Goal: Task Accomplishment & Management: Use online tool/utility

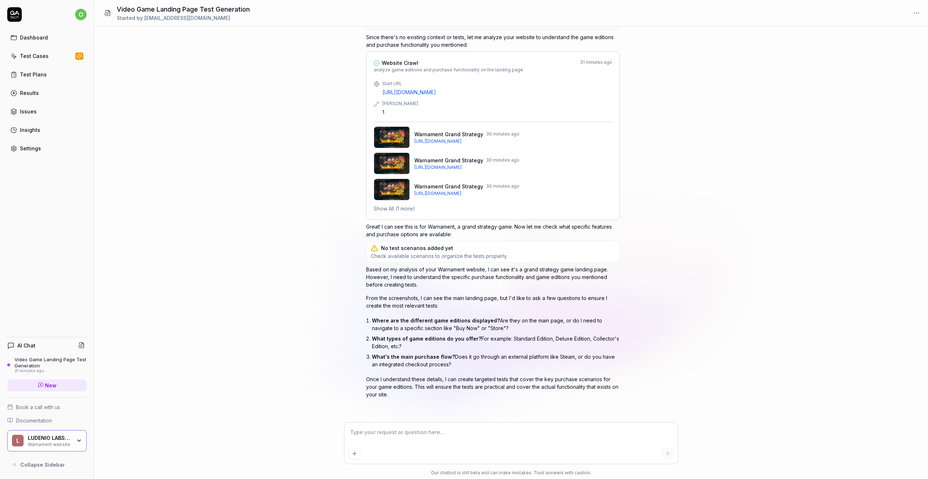
scroll to position [46, 0]
click at [37, 58] on div "Test Cases" at bounding box center [34, 56] width 29 height 8
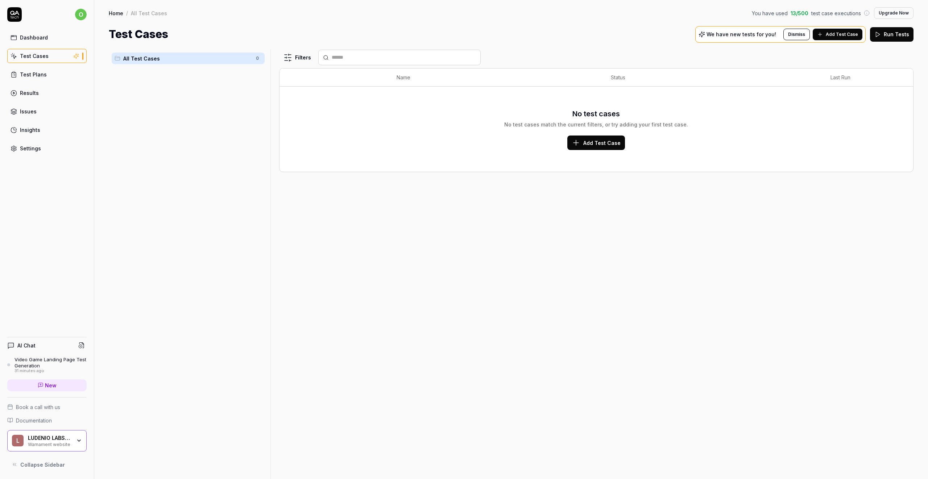
click at [43, 357] on div "Video Game Landing Page Test Generation" at bounding box center [50, 363] width 72 height 12
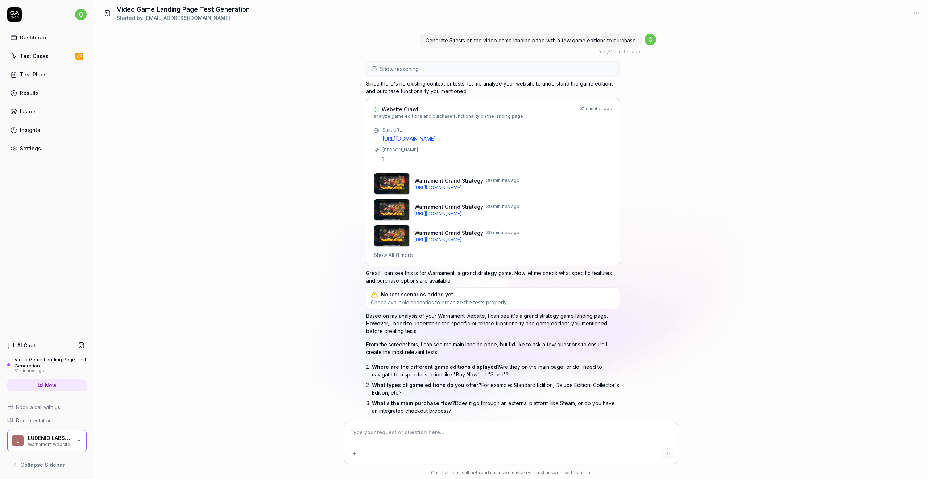
click at [464, 303] on span "Check available scenarios to organize the tests properly" at bounding box center [439, 302] width 136 height 7
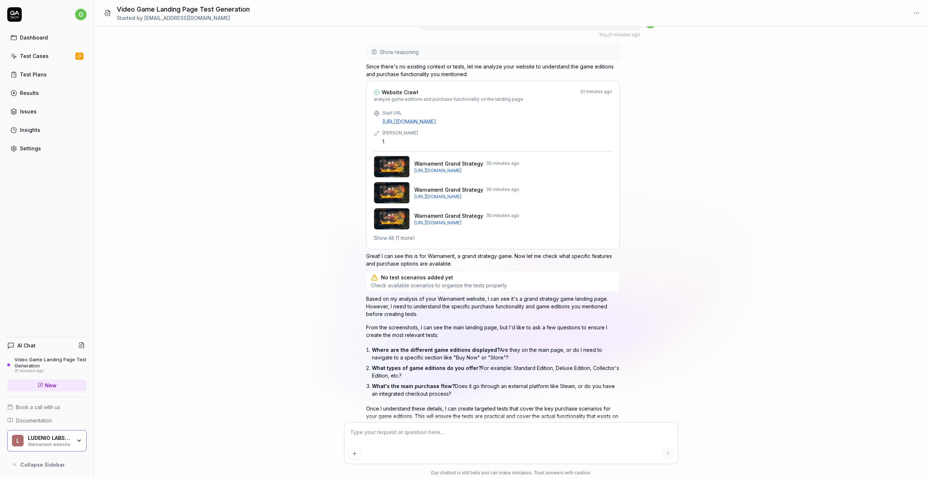
scroll to position [46, 0]
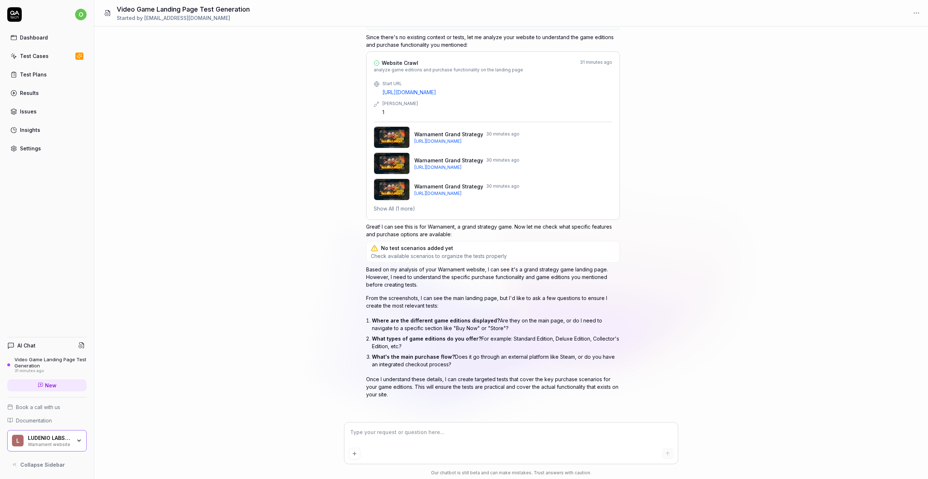
click at [45, 76] on link "Test Plans" at bounding box center [46, 74] width 79 height 14
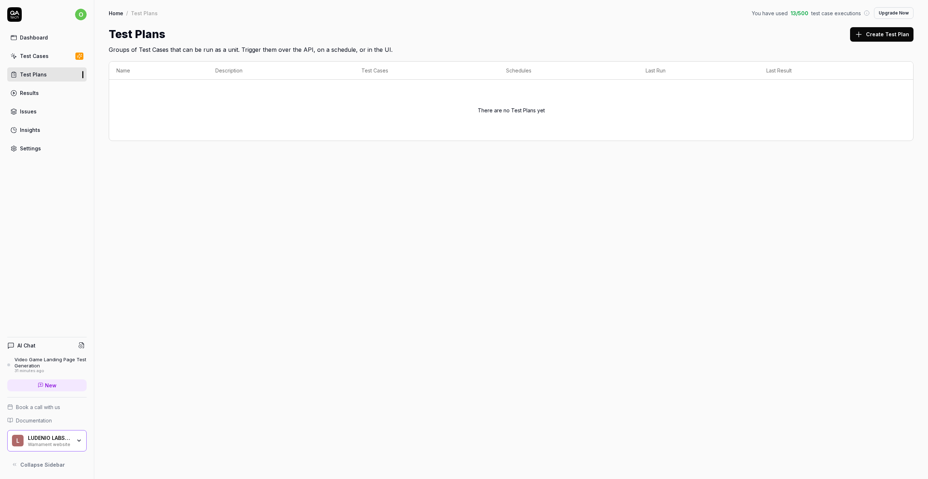
click at [44, 94] on link "Results" at bounding box center [46, 93] width 79 height 14
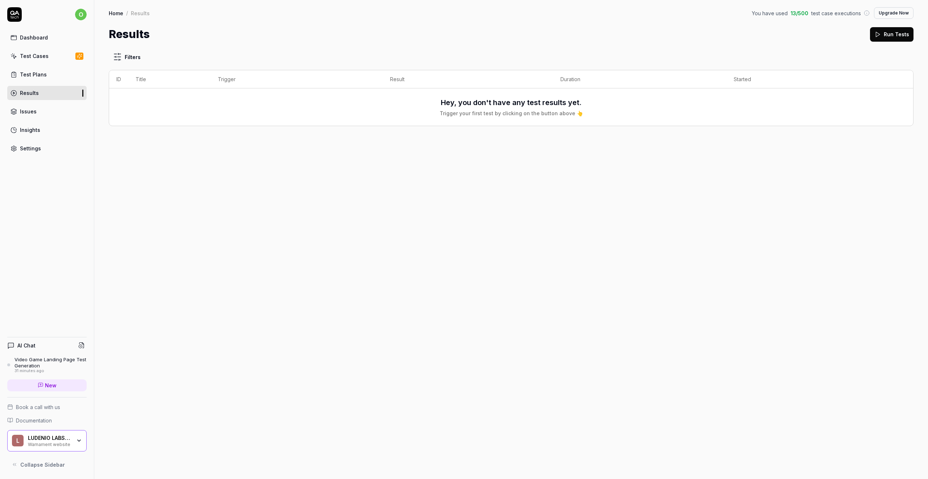
click at [42, 106] on link "Issues" at bounding box center [46, 111] width 79 height 14
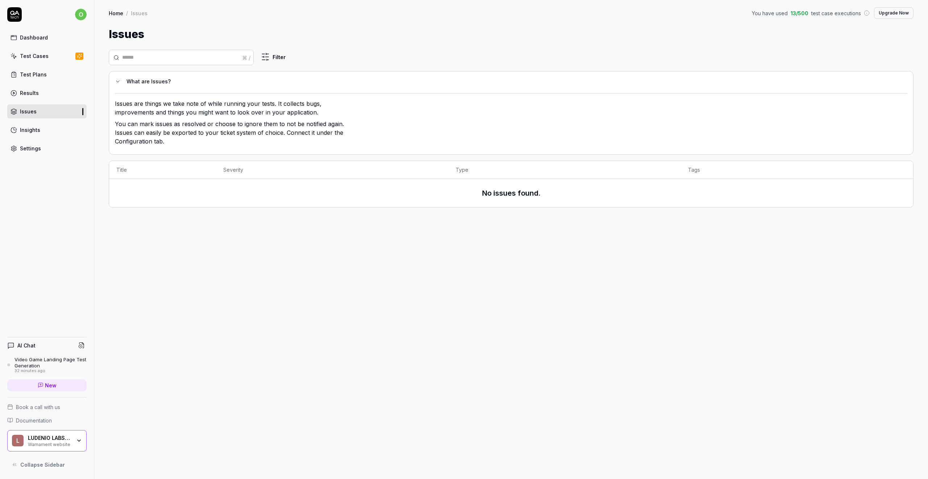
click at [38, 133] on div "Insights" at bounding box center [30, 130] width 20 height 8
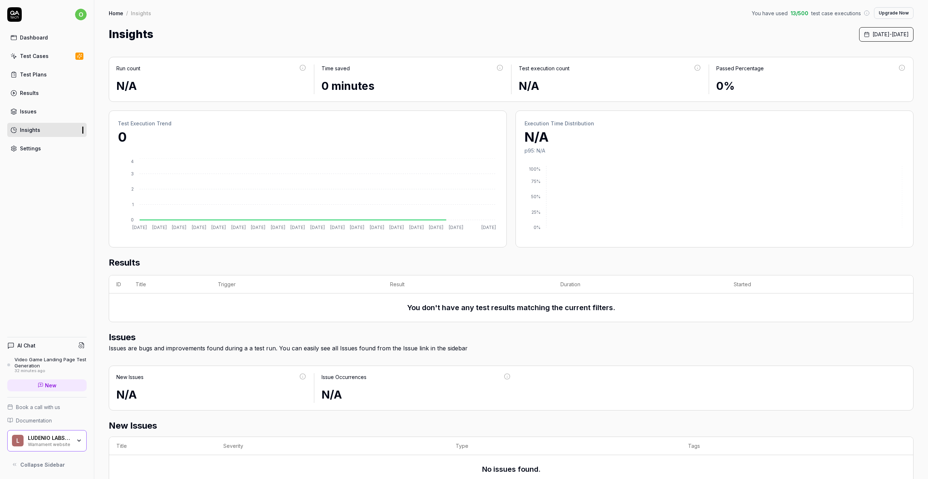
click at [29, 36] on div "Dashboard" at bounding box center [34, 38] width 28 height 8
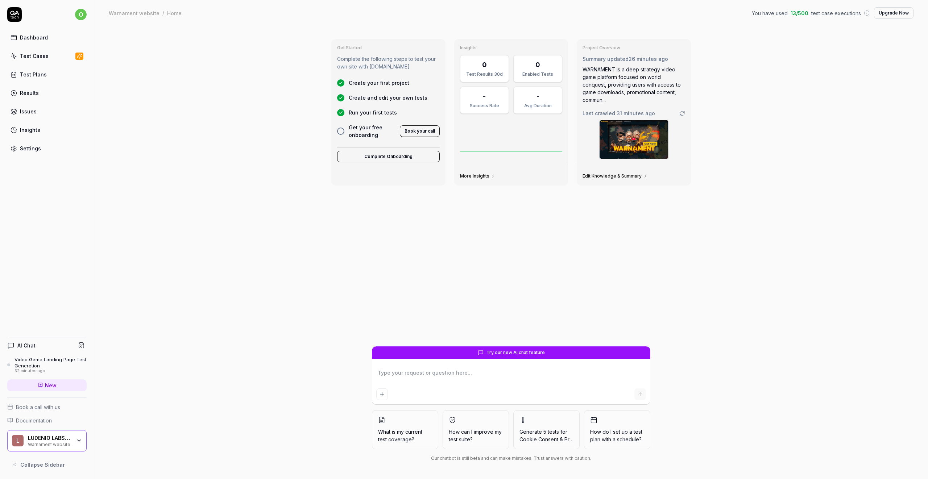
click at [29, 47] on div "Dashboard Test Cases Test Plans Results Issues Insights Settings" at bounding box center [46, 92] width 79 height 125
click at [29, 53] on div "Test Cases" at bounding box center [34, 56] width 29 height 8
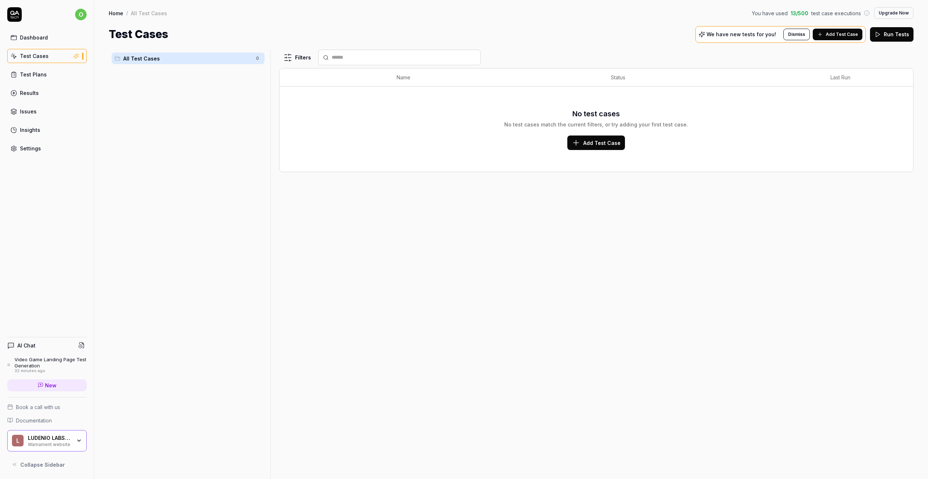
click at [33, 74] on div "Test Plans" at bounding box center [33, 75] width 27 height 8
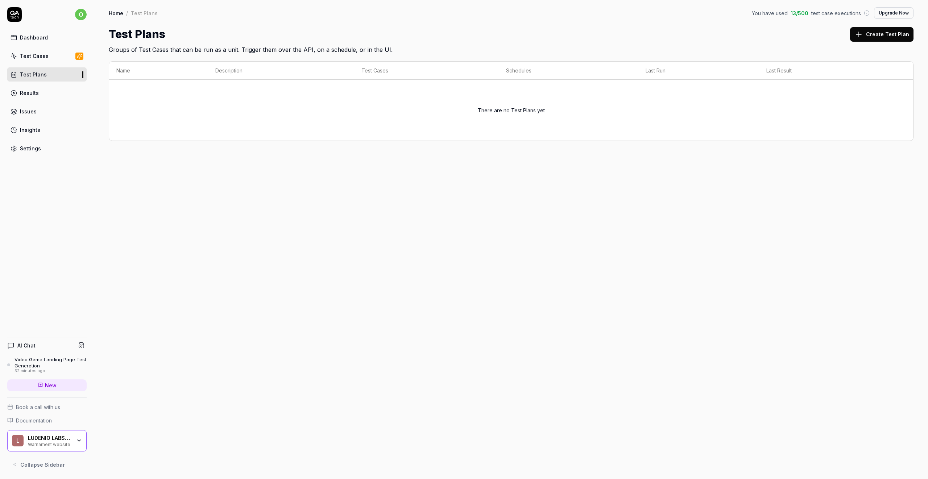
click at [45, 369] on div "32 minutes ago" at bounding box center [50, 371] width 72 height 5
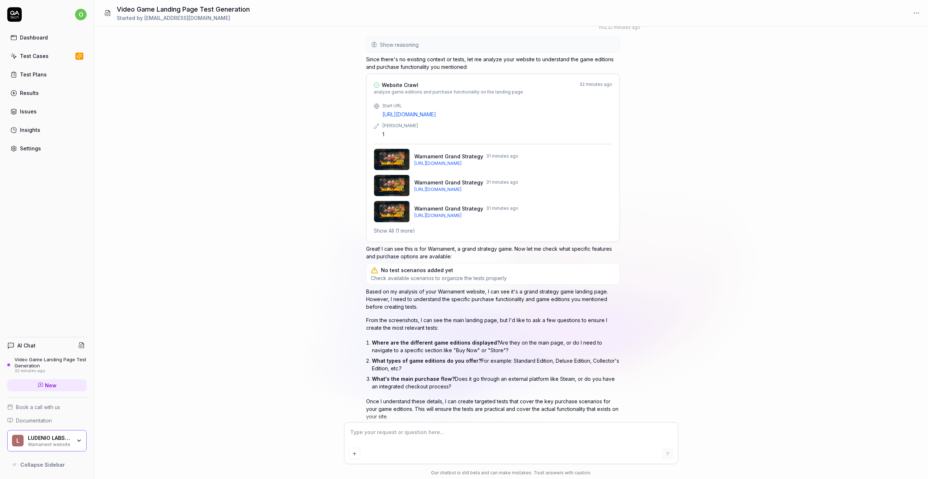
scroll to position [46, 0]
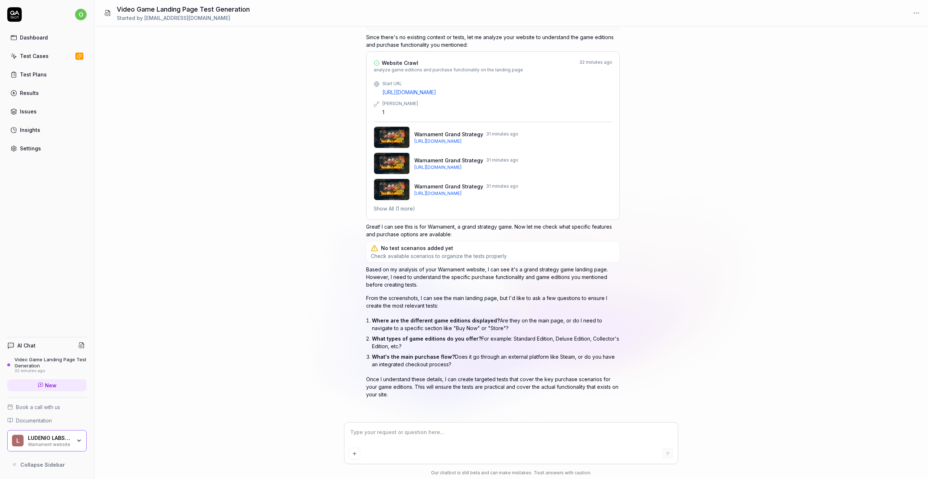
click at [476, 437] on textarea at bounding box center [511, 436] width 325 height 18
type textarea "*"
type textarea "1"
type textarea "*"
type textarea "1"
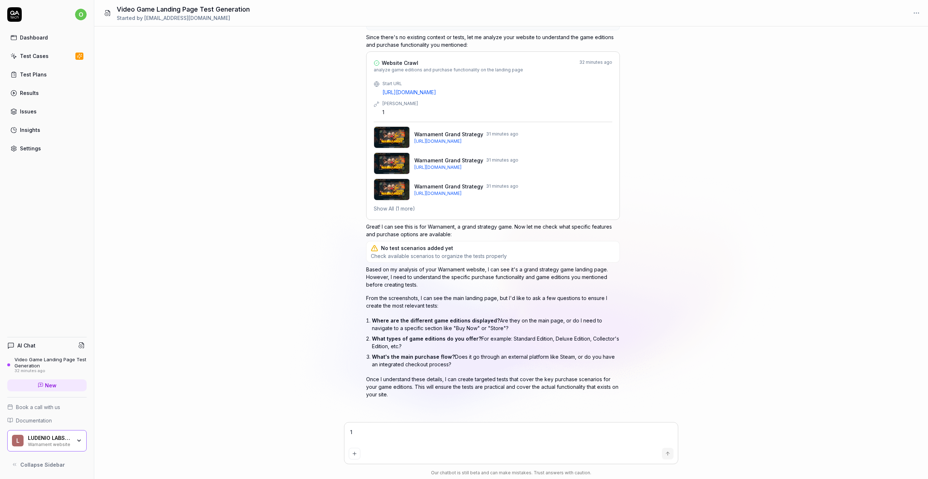
type textarea "*"
type textarea "1 E"
type textarea "*"
type textarea "1 Ev"
type textarea "*"
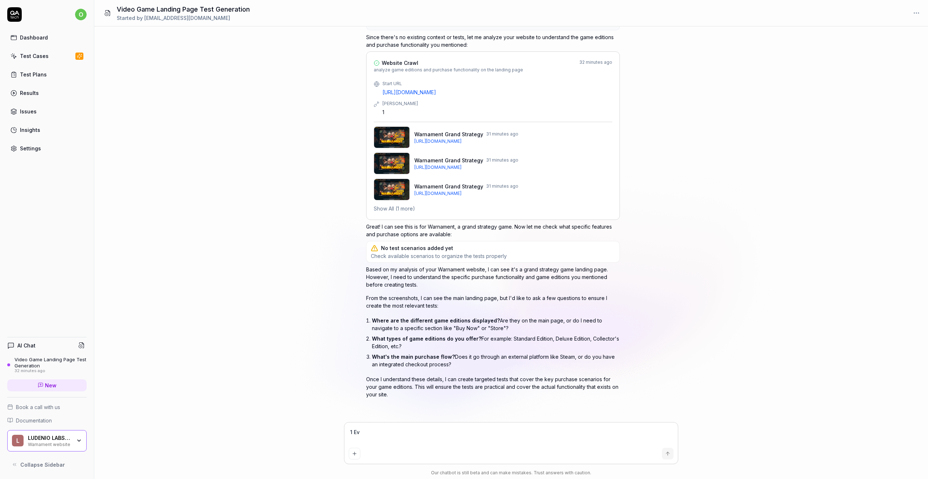
type textarea "1 Eve"
type textarea "*"
type textarea "1 Ever"
type textarea "*"
type textarea "1 Every"
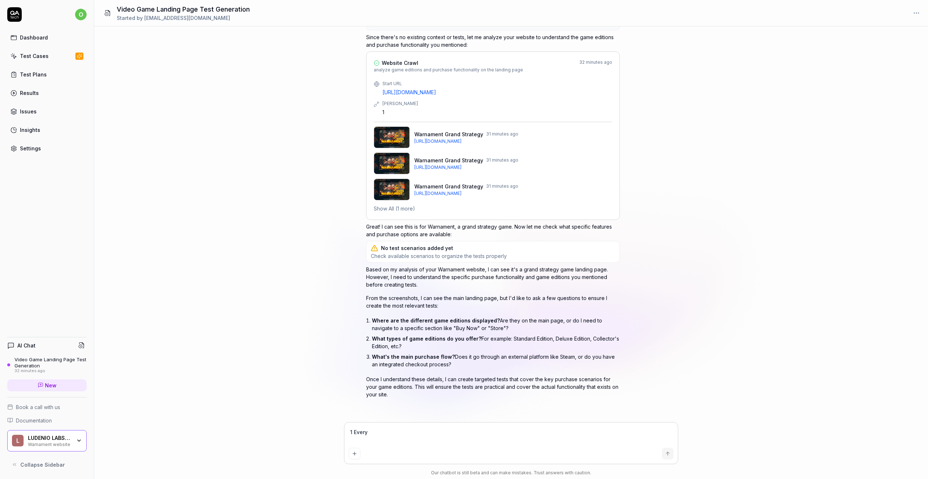
type textarea "*"
type textarea "1 Everyt"
type textarea "*"
type textarea "1 Everyth"
type textarea "*"
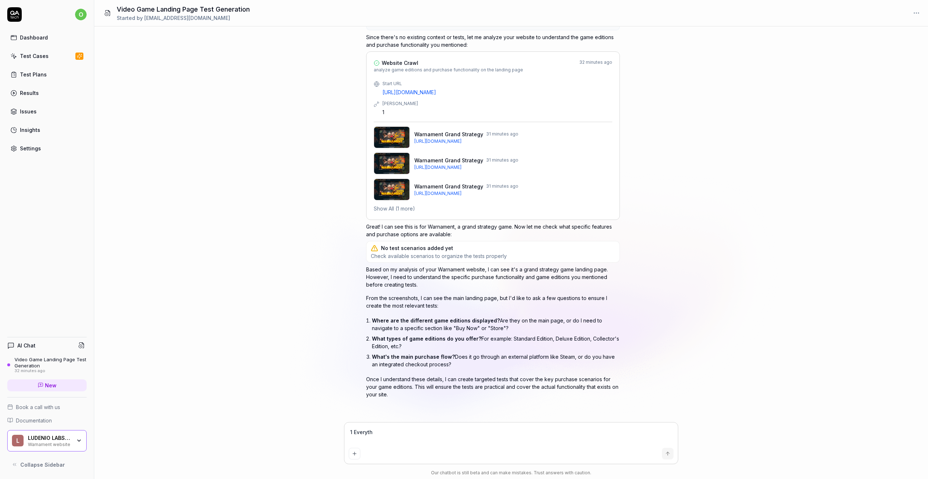
type textarea "1 Everytho"
type textarea "*"
type textarea "1 Everython"
type textarea "*"
type textarea "1 Everytho"
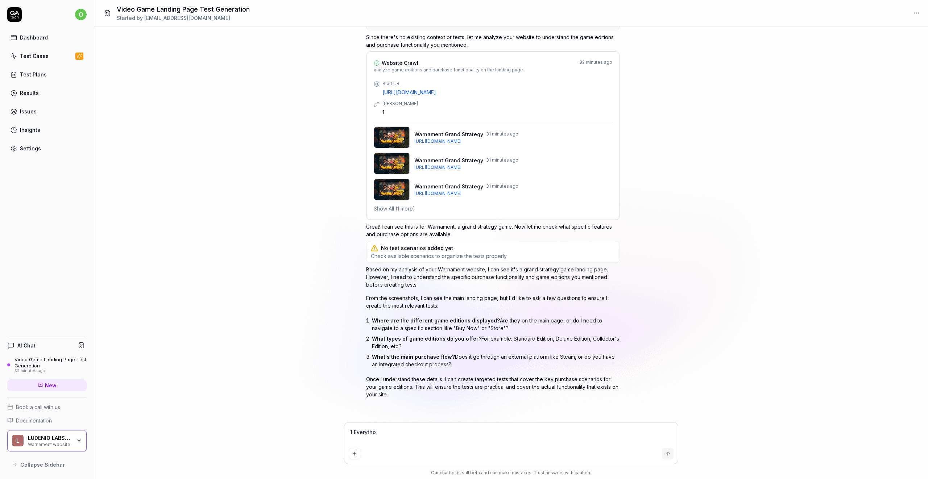
type textarea "*"
type textarea "1 Everyth"
type textarea "*"
type textarea "1 Everythi"
type textarea "*"
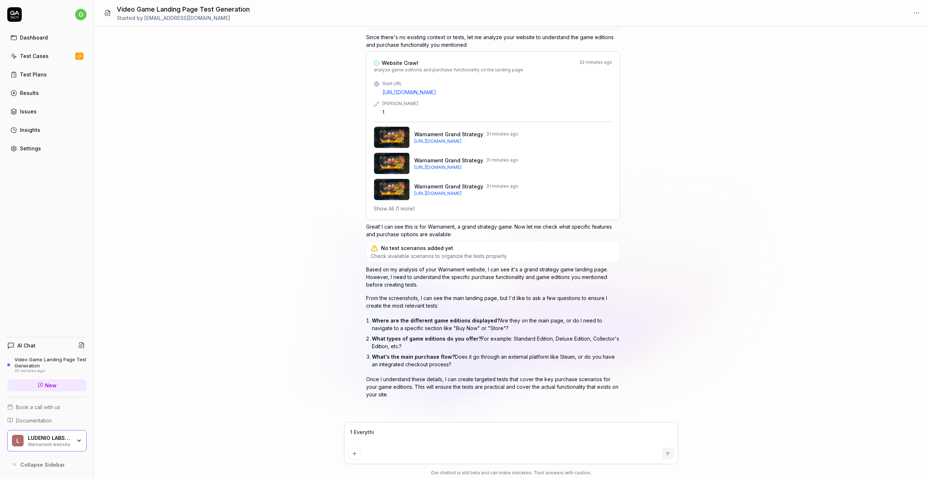
type textarea "1 Everythin"
type textarea "*"
type textarea "1 Everything"
type textarea "*"
type textarea "1 Everything"
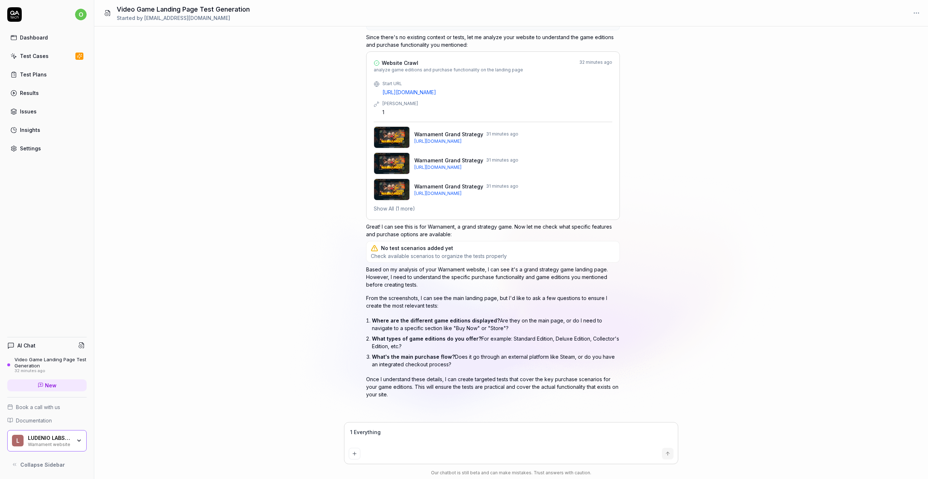
type textarea "*"
type textarea "1 Everything i"
type textarea "*"
type textarea "1 Everything is"
type textarea "*"
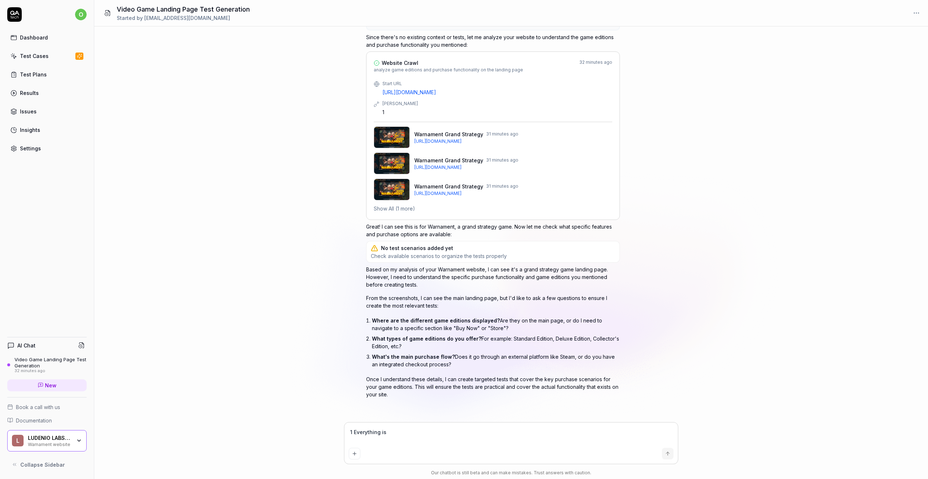
type textarea "1 Everything is"
type textarea "*"
type textarea "1 Everything is o"
type textarea "*"
type textarea "1 Everything is on"
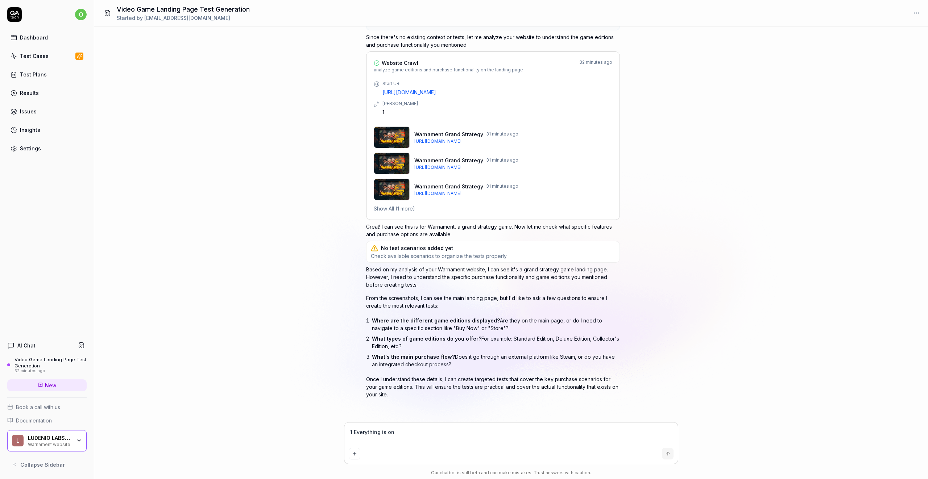
type textarea "*"
type textarea "1 Everything is on"
type textarea "*"
type textarea "1 Everything is on t"
type textarea "*"
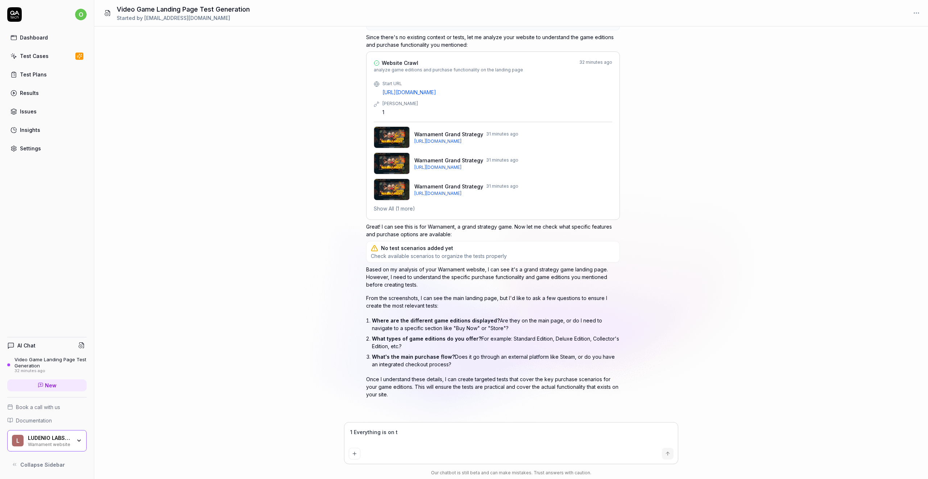
type textarea "1 Everything is on th"
type textarea "*"
type textarea "1 Everything is on the"
type textarea "*"
type textarea "1 Everything is on the"
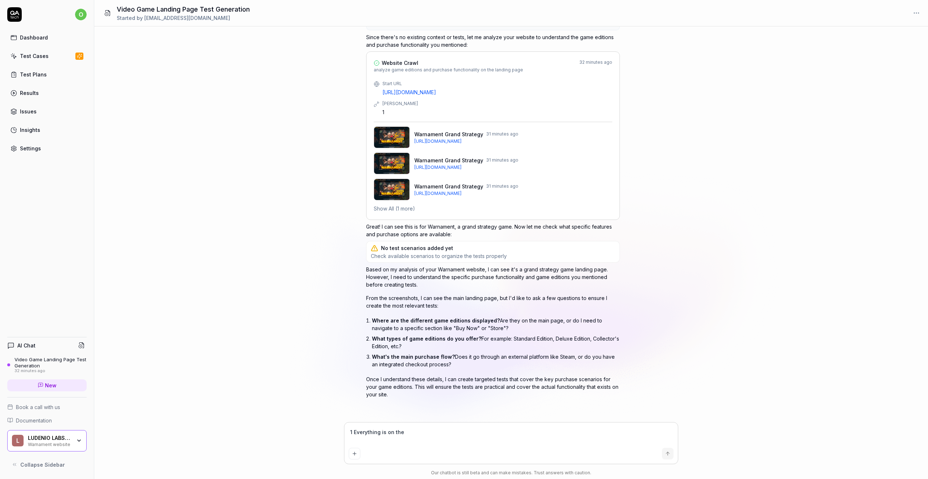
type textarea "*"
type textarea "1 Everything is on the m"
type textarea "*"
type textarea "1 Everything is on the ma"
type textarea "*"
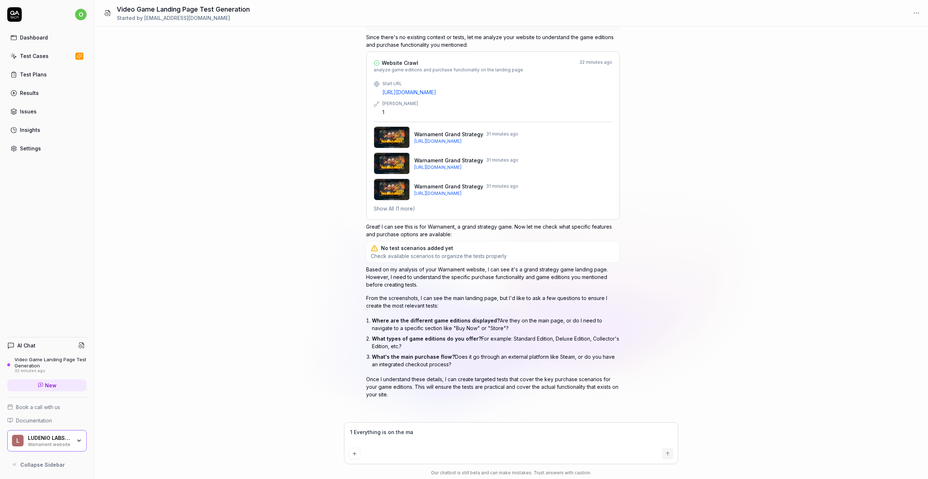
type textarea "1 Everything is on the mai"
type textarea "*"
type textarea "1 Everything is on the main"
type textarea "*"
type textarea "1 Everything is on the main"
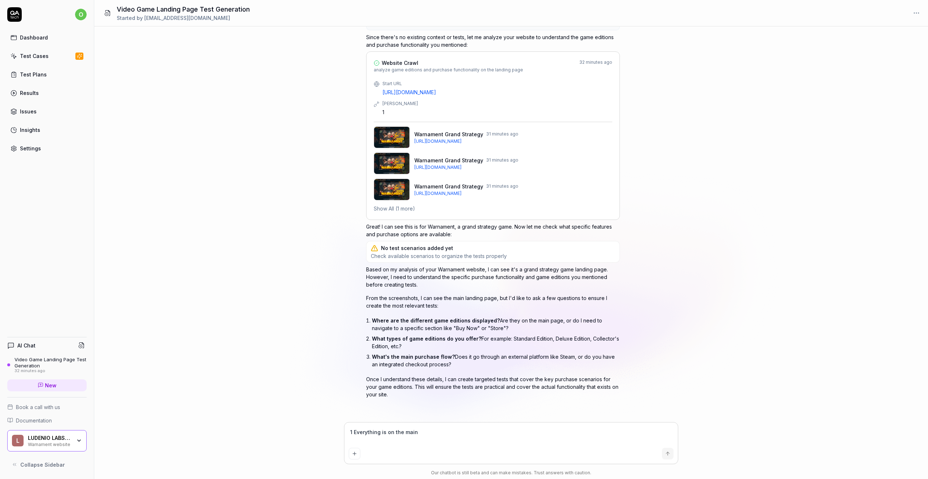
type textarea "*"
type textarea "1 Everything is on the main p"
type textarea "*"
type textarea "1 Everything is on the main pa"
type textarea "*"
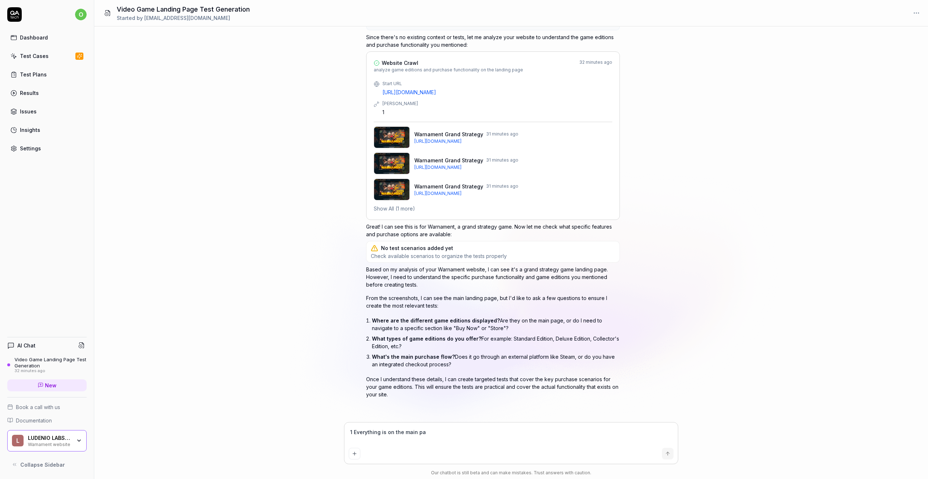
type textarea "1 Everything is on the main pag"
type textarea "*"
type textarea "1 Everything is on the main page"
type textarea "*"
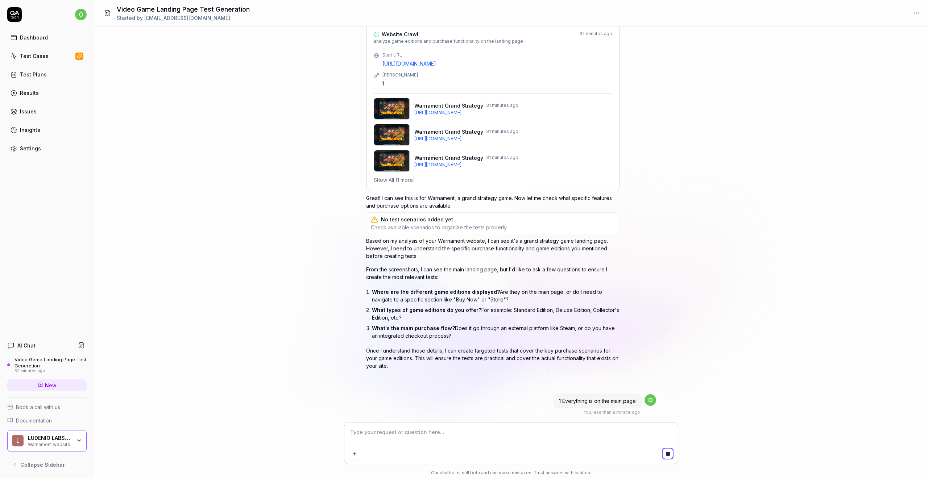
type textarea "*"
type textarea "2"
type textarea "*"
type textarea "2"
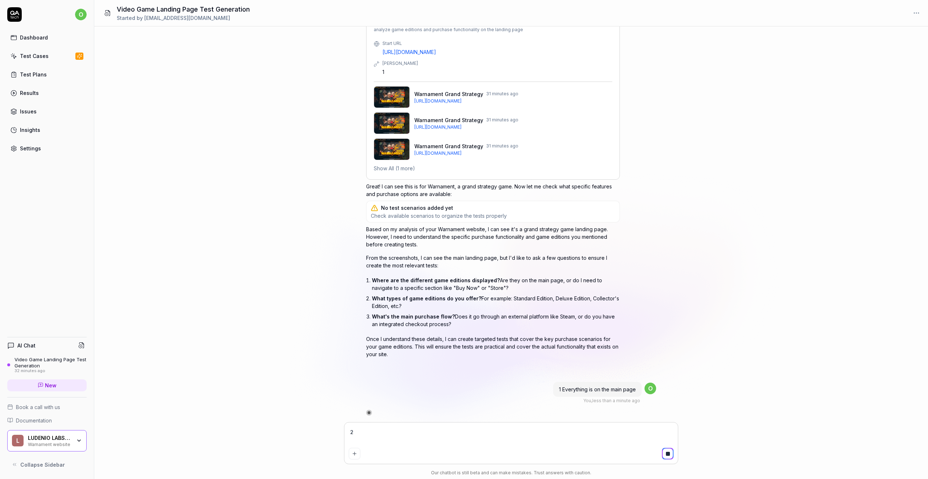
type textarea "*"
type textarea "2 3"
type textarea "*"
type textarea "2 3"
type textarea "*"
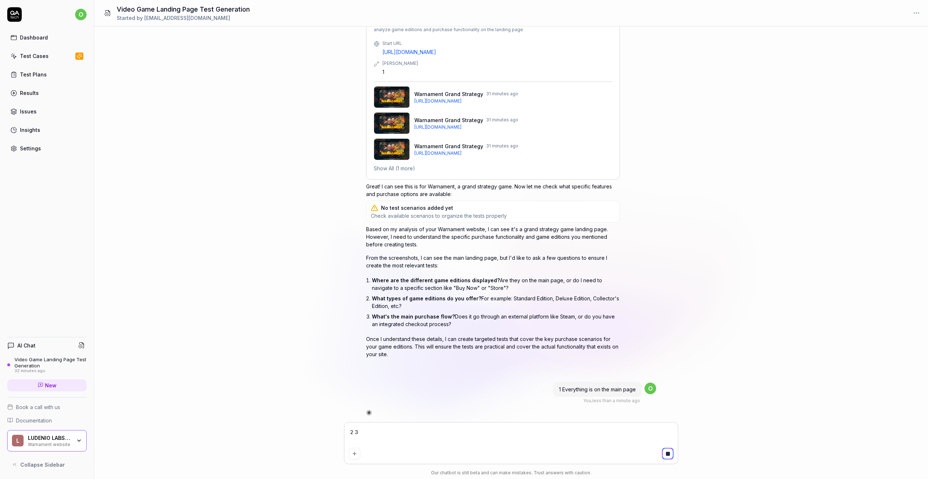
type textarea "2 3 r"
type textarea "*"
type textarea "2 3"
type textarea "*"
type textarea "2 3"
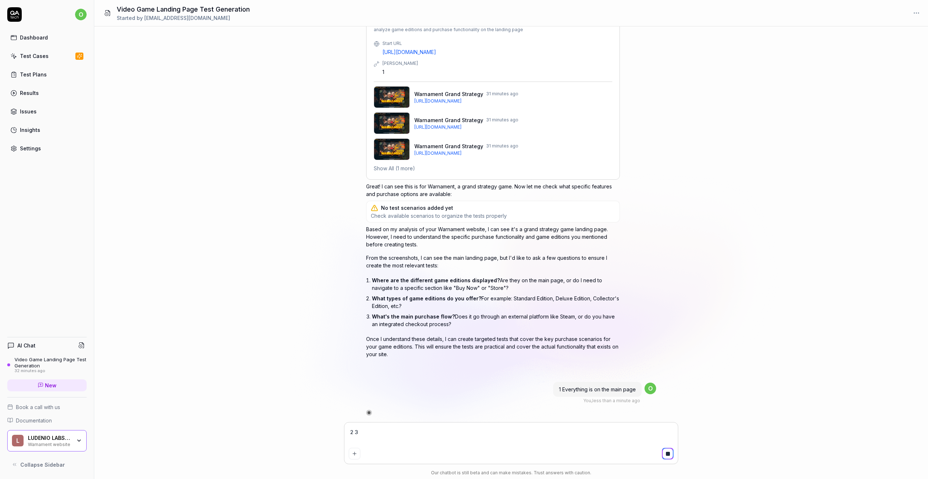
type textarea "*"
type textarea "2"
type textarea "*"
type textarea "2 t"
type textarea "*"
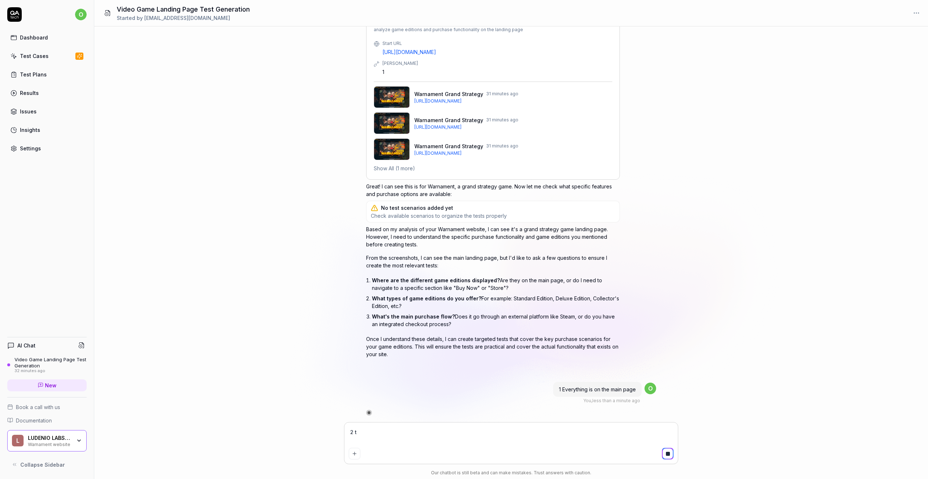
type textarea "2 th"
type textarea "*"
type textarea "2 thr"
type textarea "*"
type textarea "2 thre"
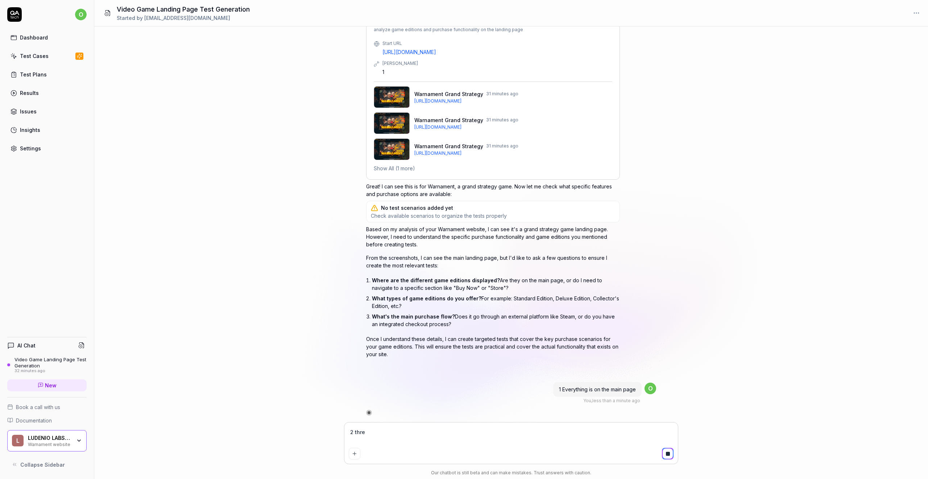
scroll to position [110, 0]
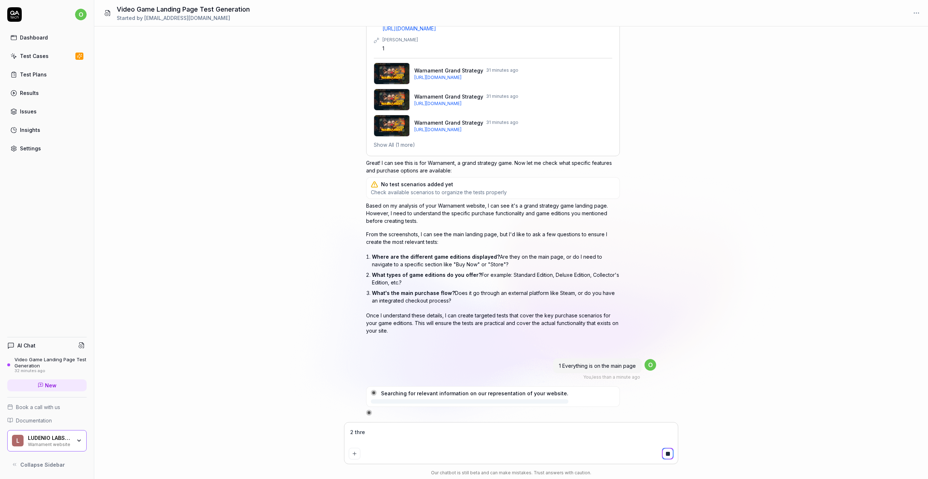
type textarea "*"
type textarea "2 three"
type textarea "*"
type textarea "2 three"
type textarea "*"
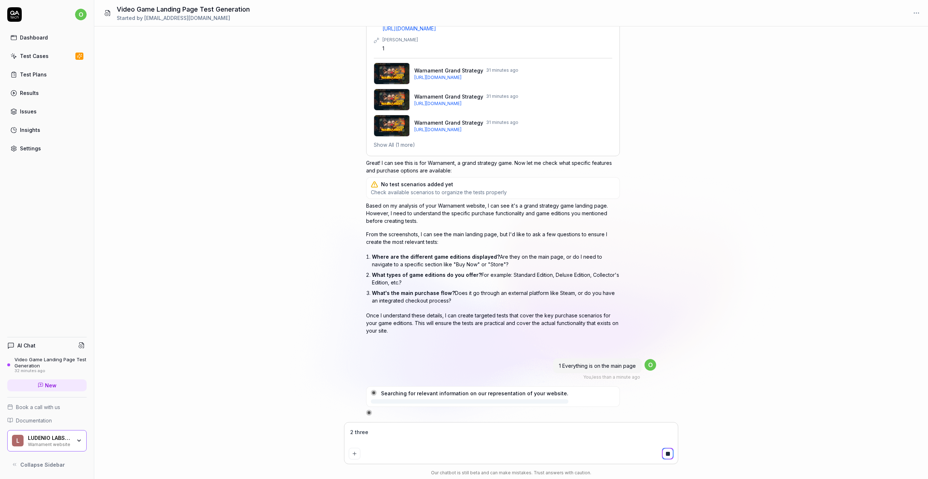
type textarea "2 three e"
type textarea "*"
type textarea "2 three ed"
type textarea "*"
type textarea "2 three edi"
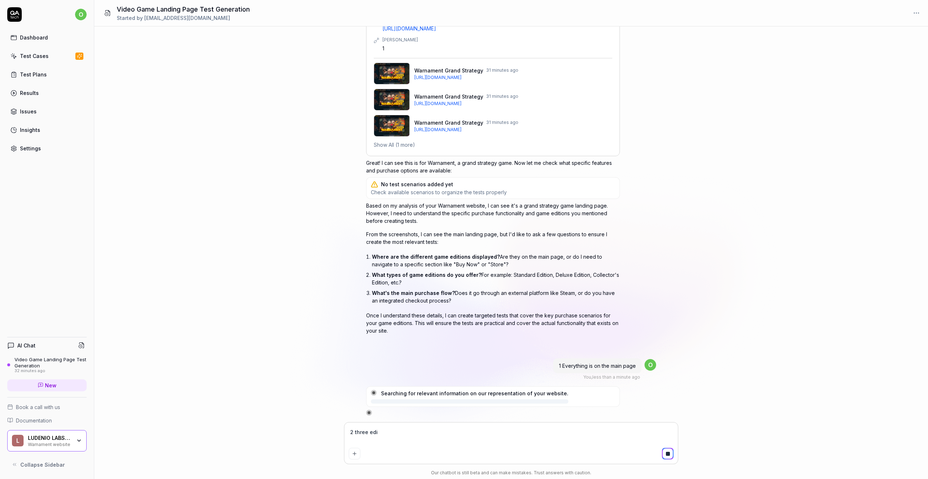
type textarea "*"
type textarea "2 three edit"
type textarea "*"
type textarea "2 three editi"
type textarea "*"
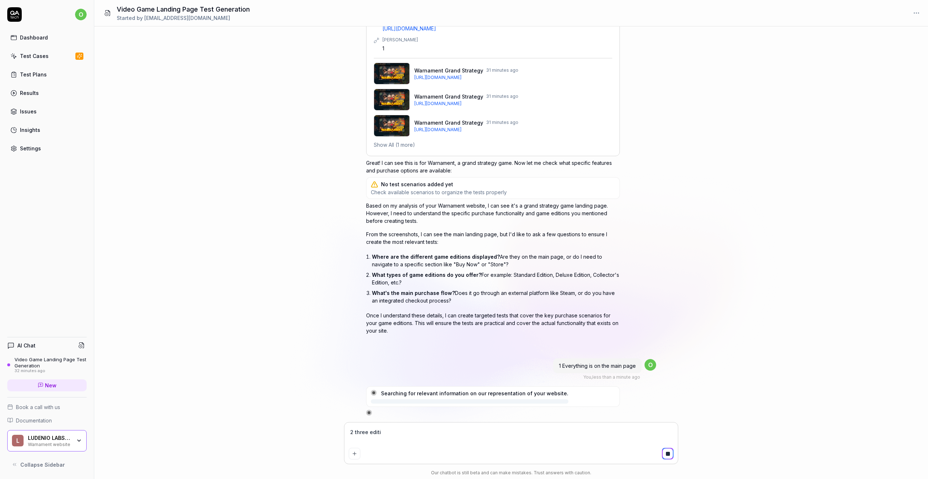
type textarea "2 three editio"
type textarea "*"
type textarea "2 three edition"
type textarea "*"
type textarea "2 three editions"
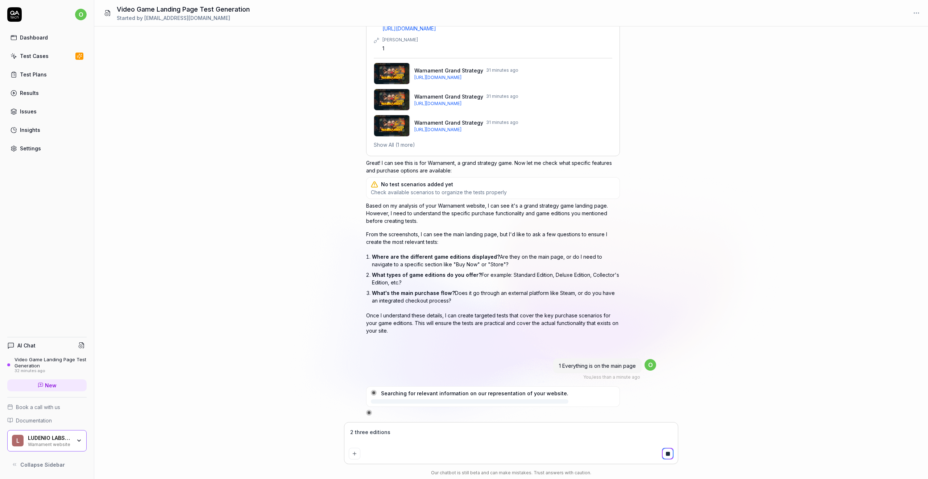
type textarea "*"
type textarea "2 three editions"
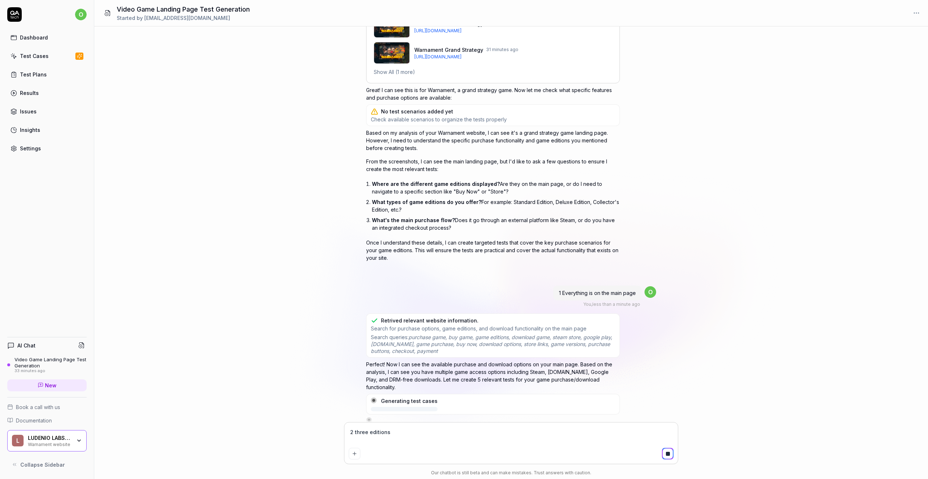
type textarea "*"
type textarea "2 three editions -"
type textarea "*"
type textarea "2 three editions -"
type textarea "*"
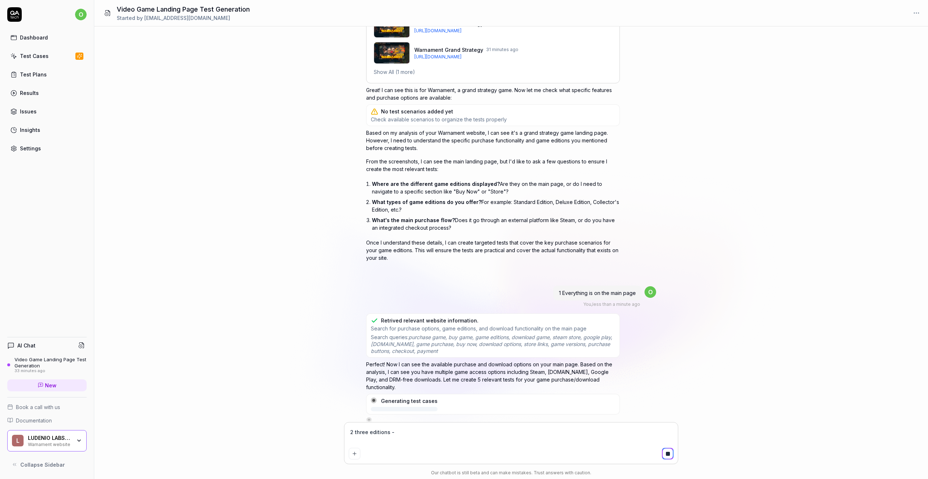
type textarea "2 three editions - c"
type textarea "*"
type textarea "2 three editions - co"
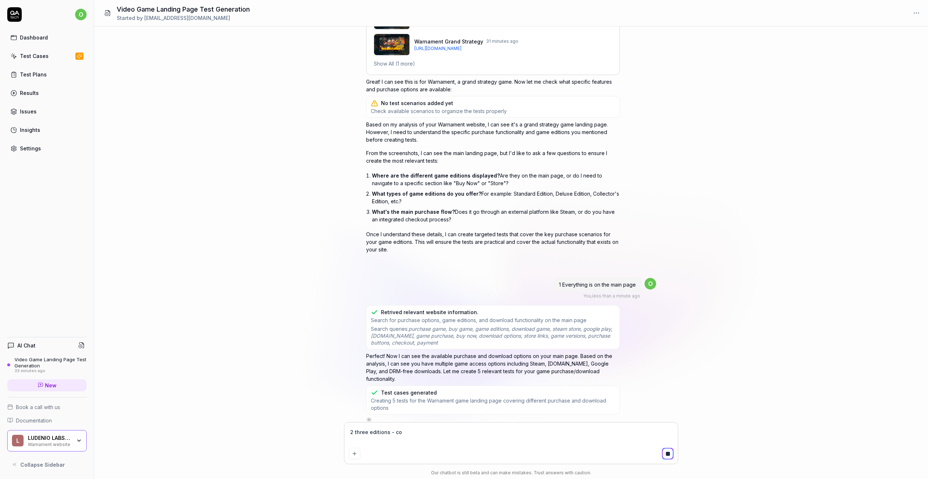
type textarea "*"
type textarea "2 three editions - com"
type textarea "*"
type textarea "2 three editions - comm"
type textarea "*"
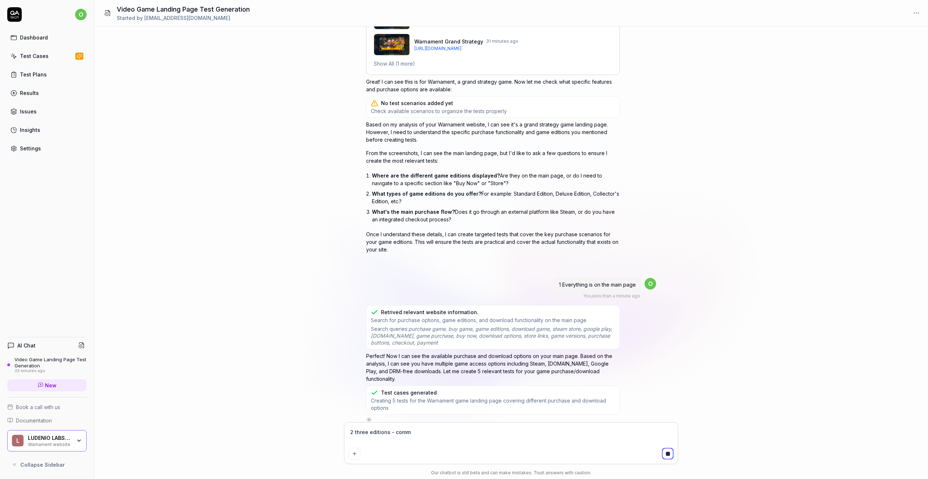
type textarea "2 three editions - comma"
type textarea "*"
type textarea "2 three editions - comman"
type textarea "*"
type textarea "2 three editions - command"
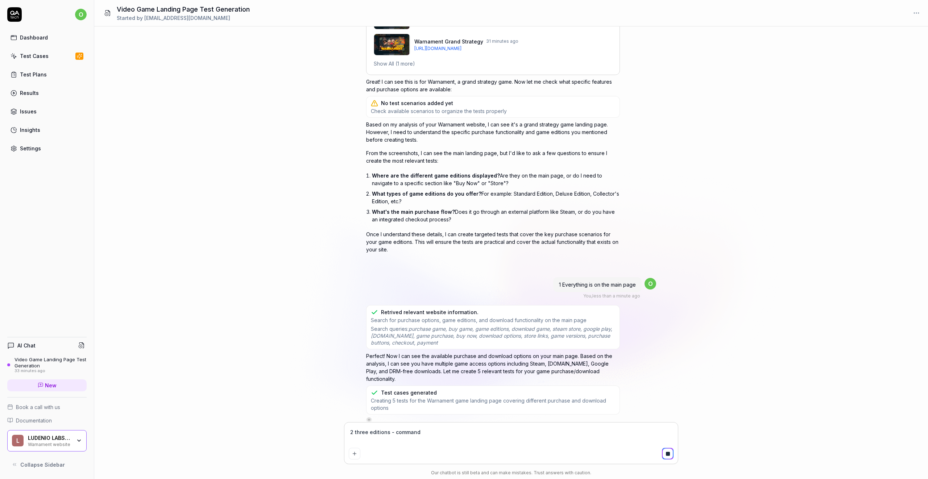
type textarea "*"
type textarea "2 three editions - commander"
type textarea "*"
type textarea "2 three editions - commander,"
type textarea "*"
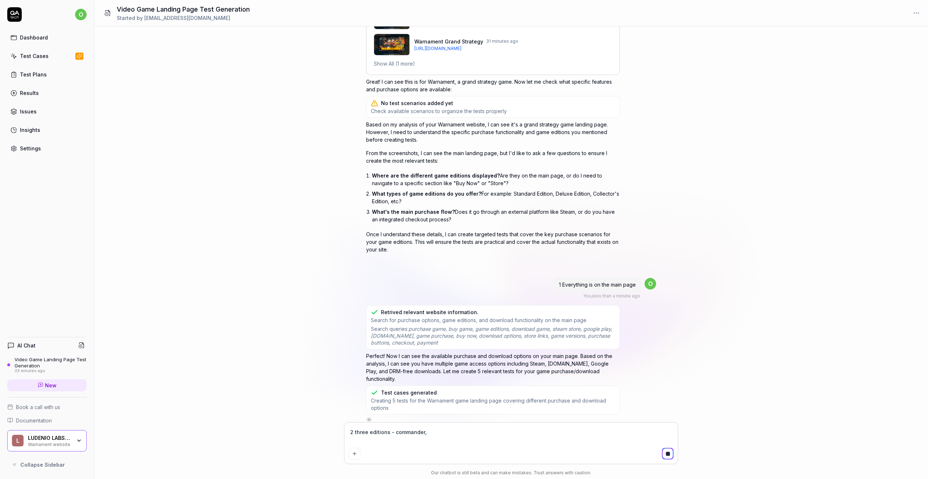
type textarea "2 three editions - commander, l"
type textarea "*"
type textarea "2 three editions - commander, le"
type textarea "*"
type textarea "2 three editions - commander, [PERSON_NAME]"
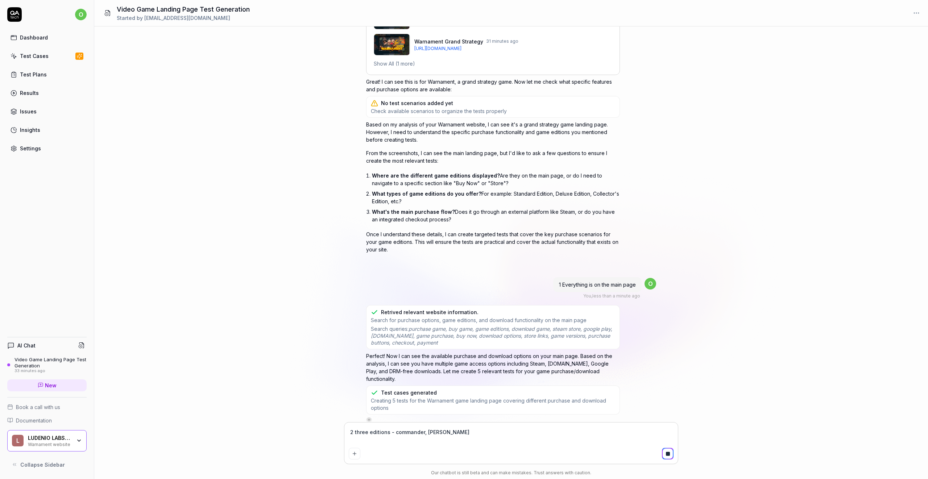
type textarea "*"
type textarea "2 three editions - commander, [PERSON_NAME]"
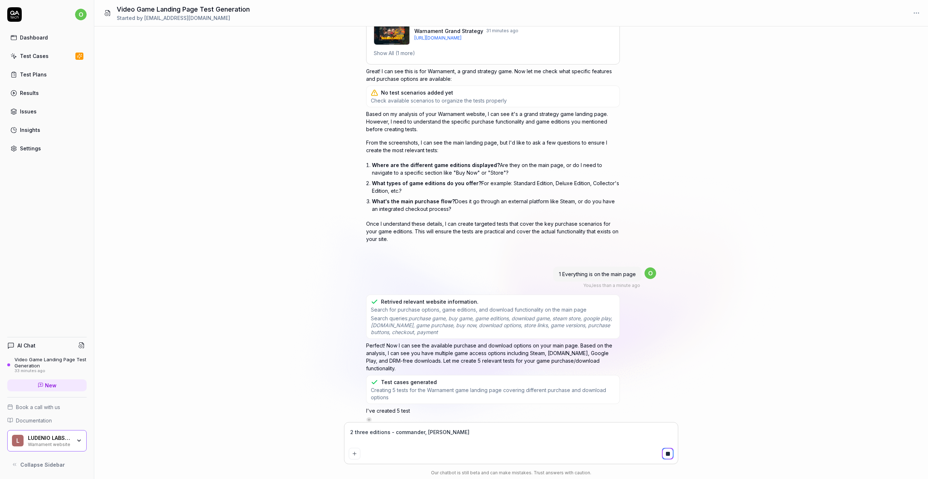
type textarea "*"
type textarea "2 three editions - commander, [PERSON_NAME]"
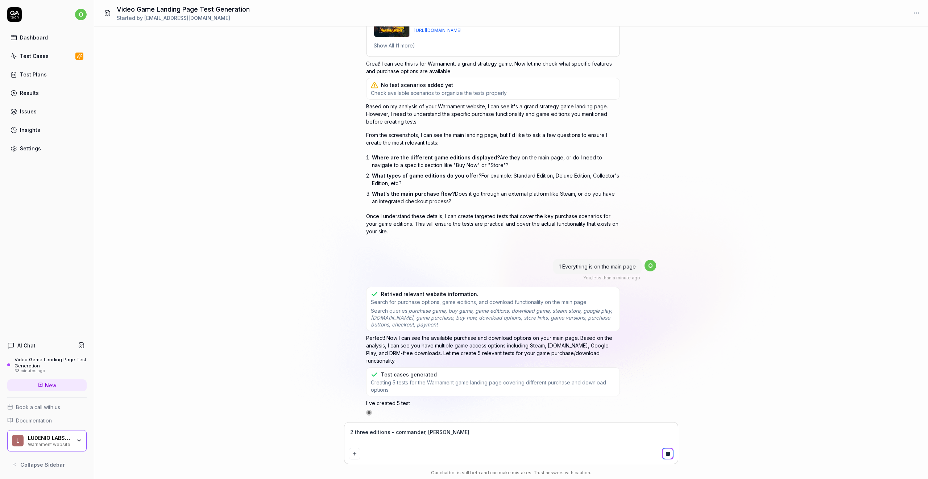
type textarea "*"
type textarea "2 three editions - commander, lea"
type textarea "*"
type textarea "2 three editions - commander, lead"
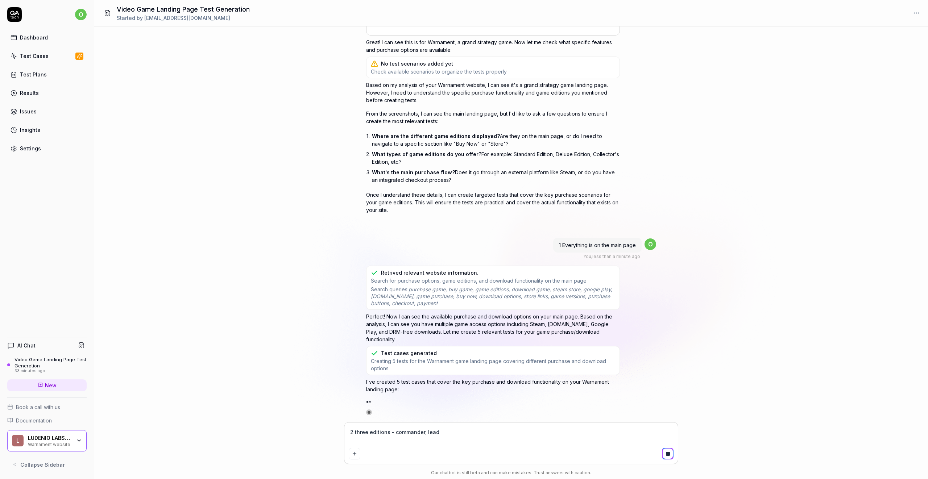
type textarea "*"
type textarea "2 three editions - commander, leade"
type textarea "*"
type textarea "2 three editions - commander, leader"
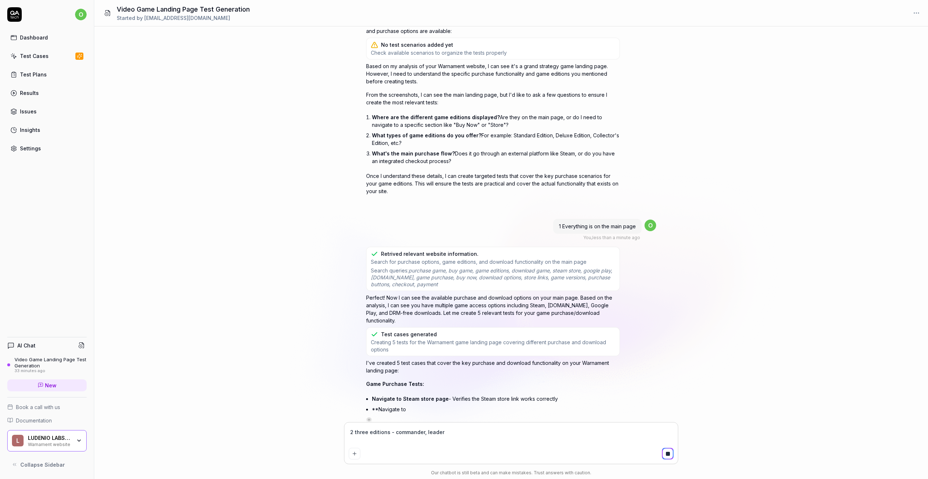
type textarea "*"
type textarea "2 three editions - commander, leader"
type textarea "*"
type textarea "2 three editions - commander, leader a"
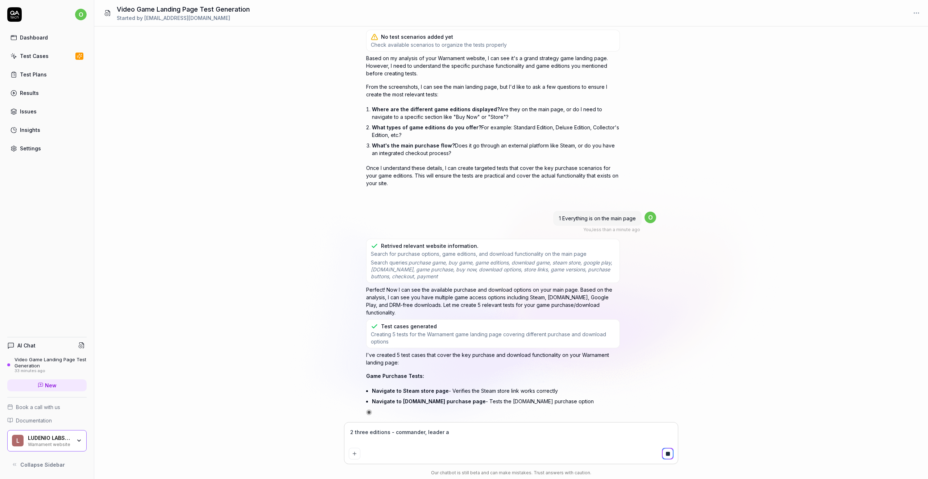
type textarea "*"
type textarea "2 three editions - commander, leader an"
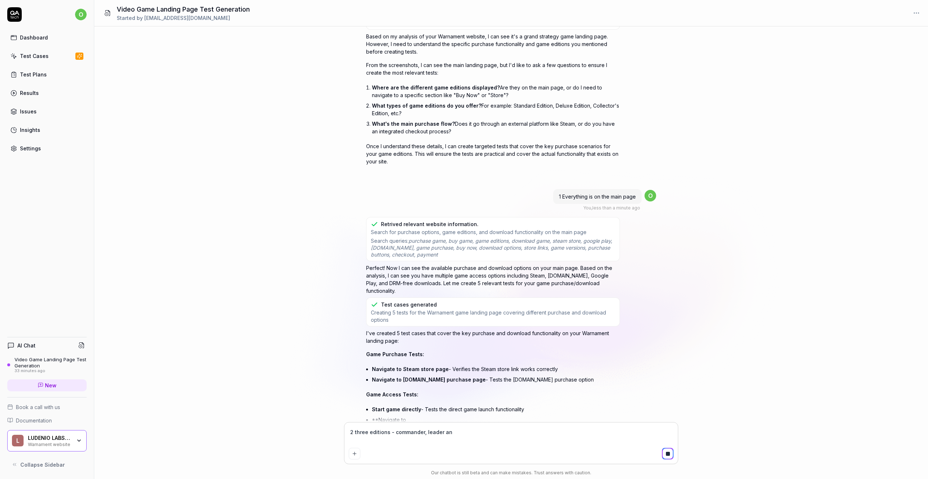
type textarea "*"
type textarea "2 three editions - commander, leader and"
type textarea "*"
type textarea "2 three editions - commander, leader and"
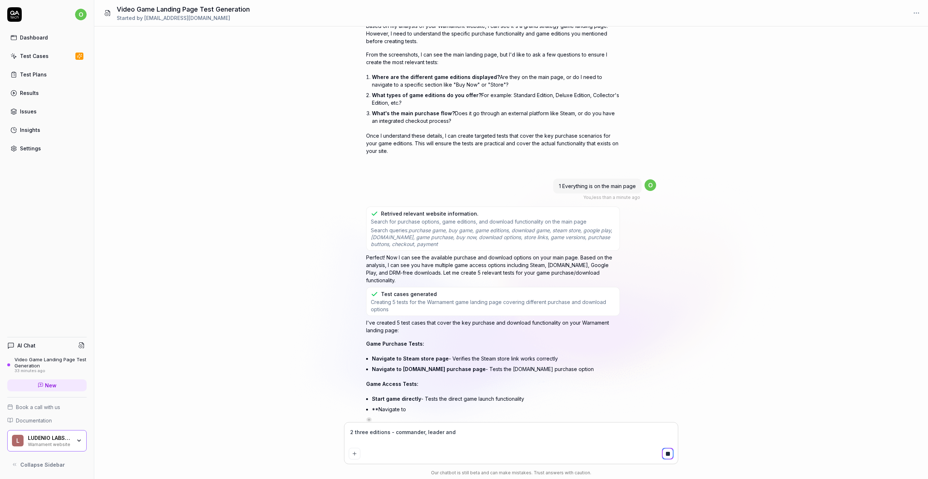
type textarea "*"
type textarea "2 three editions - commander, leader and n"
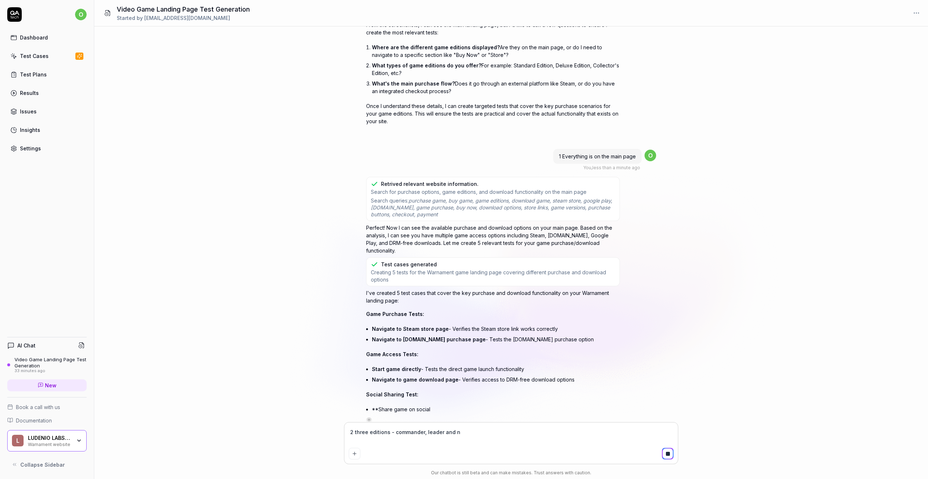
type textarea "*"
type textarea "2 three editions - commander, leader and no"
type textarea "*"
type textarea "2 three editions - commander, leader and nob"
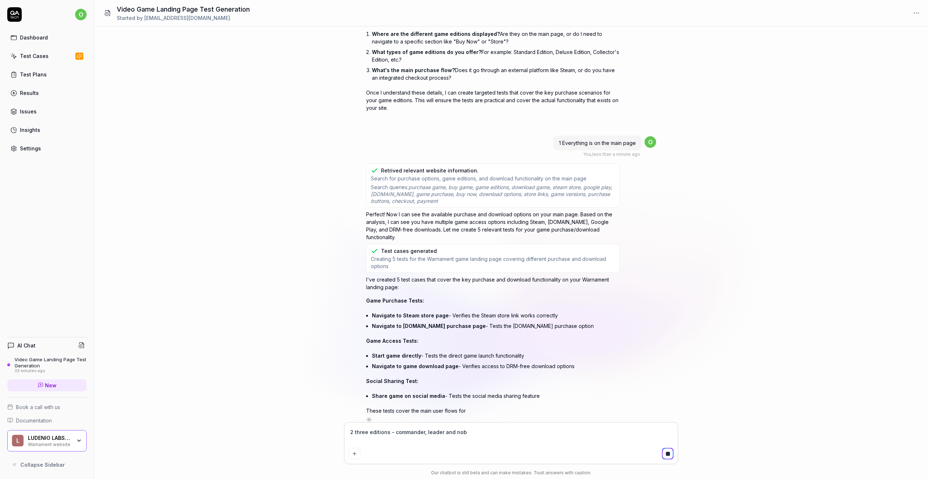
type textarea "*"
type textarea "2 three editions - commander, leader and nobl"
type textarea "*"
type textarea "2 three editions - commander, leader and noble"
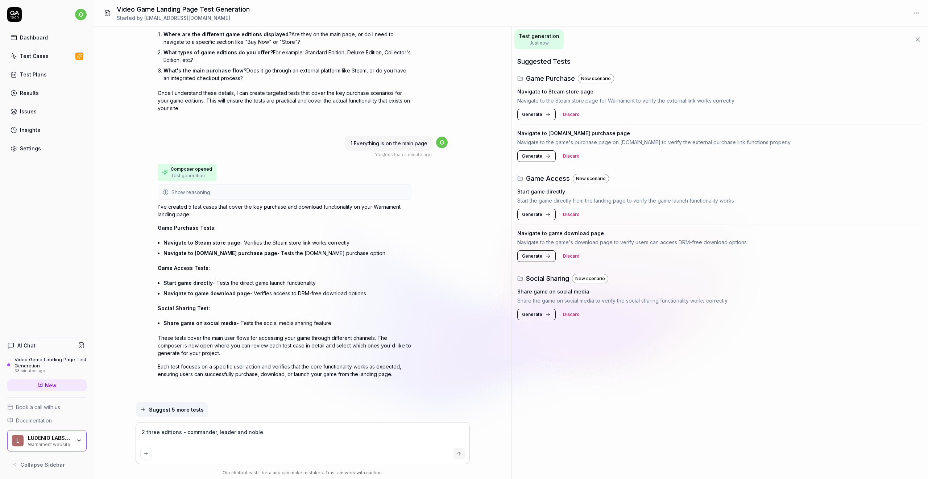
type textarea "*"
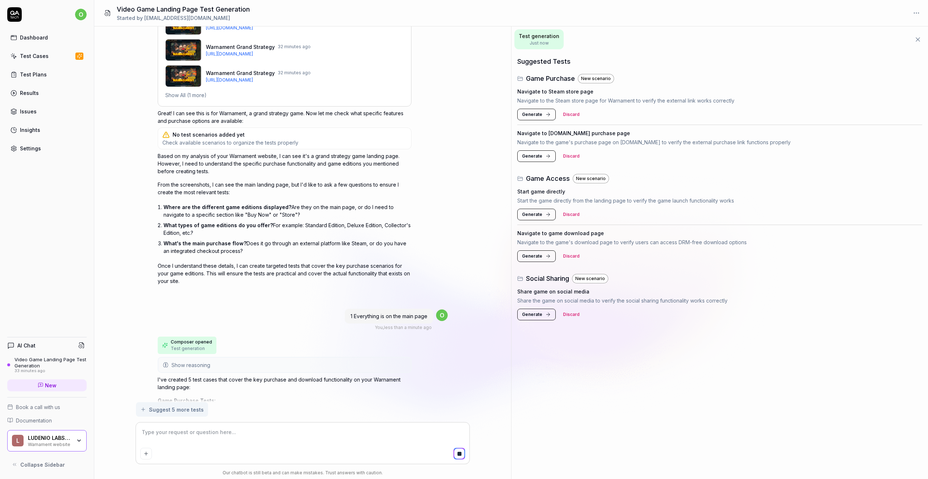
scroll to position [149, 0]
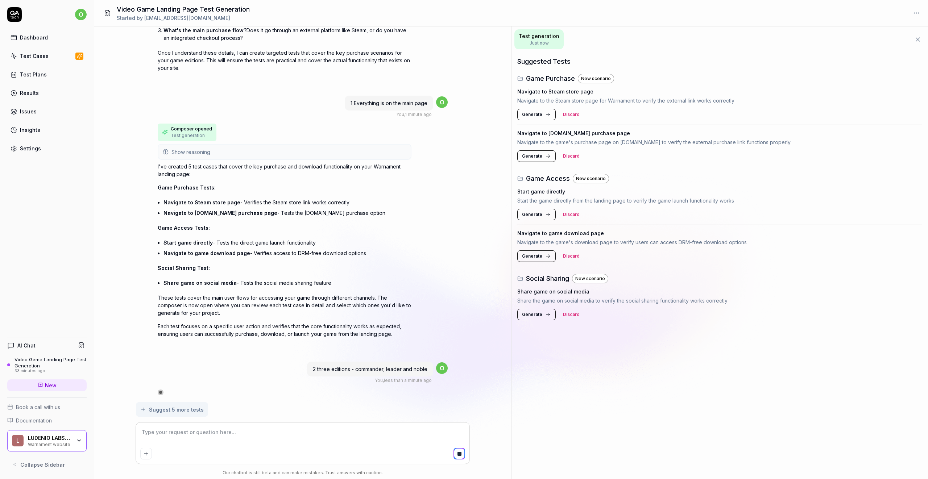
type textarea "*"
type textarea "3"
type textarea "*"
type textarea "3"
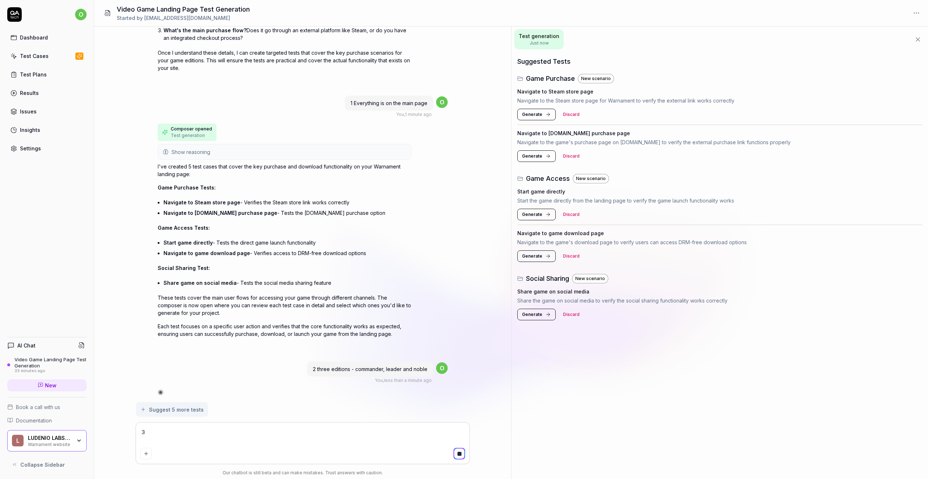
type textarea "*"
type textarea "3 p"
type textarea "*"
type textarea "3 pru"
type textarea "*"
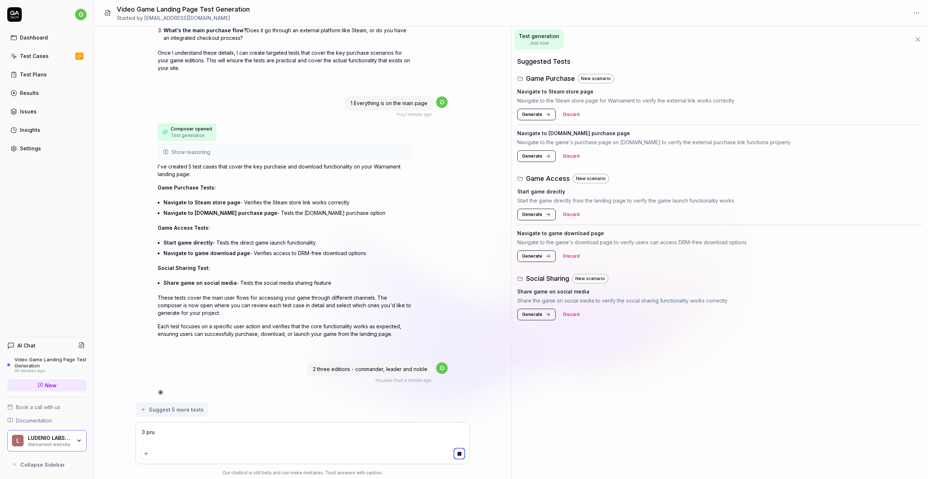
type textarea "3 pruc"
type textarea "*"
type textarea "3 pruch"
type textarea "*"
type textarea "3 pruc"
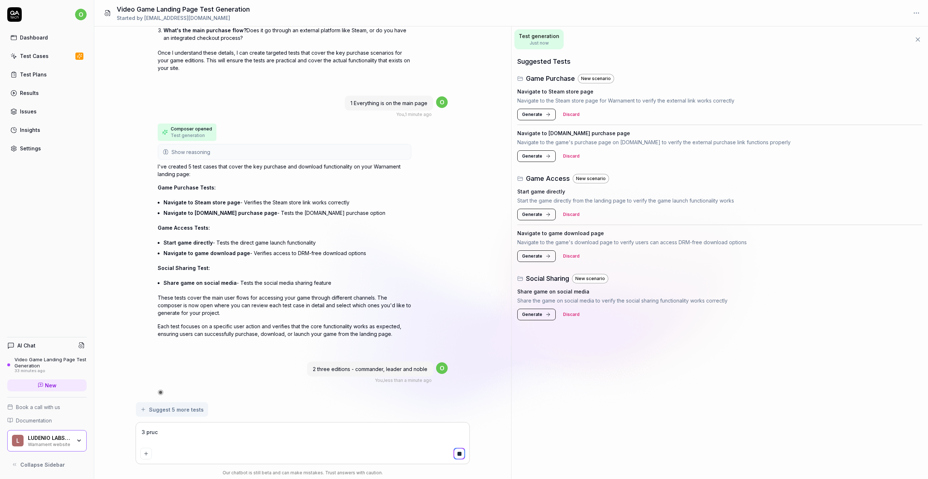
type textarea "*"
type textarea "3 pru"
type textarea "*"
type textarea "3 pr"
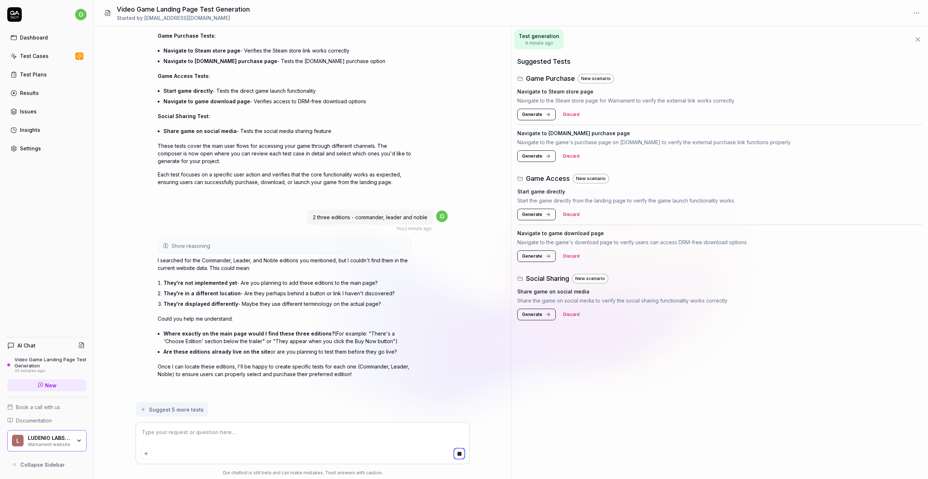
scroll to position [561, 0]
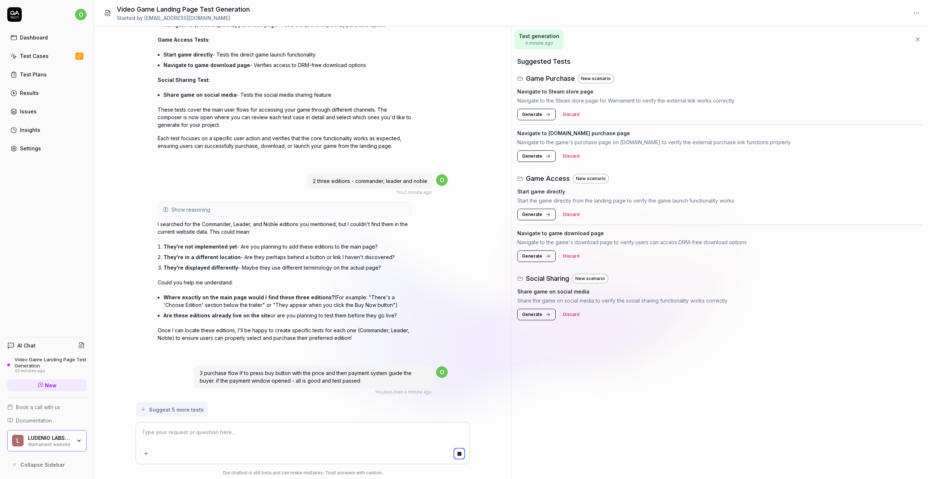
click at [535, 108] on div "Navigate to Steam store page Navigate to the Steam store page for Warnament to …" at bounding box center [719, 104] width 405 height 42
click at [540, 114] on span "Generate" at bounding box center [532, 114] width 20 height 7
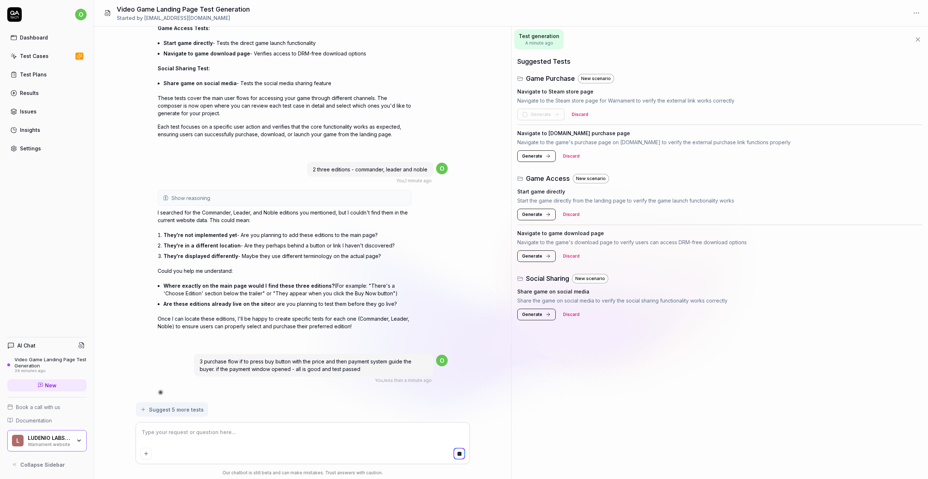
click at [541, 155] on span "Generate" at bounding box center [532, 156] width 20 height 7
click at [541, 218] on button "Generate" at bounding box center [536, 215] width 38 height 12
click at [539, 256] on span "Generate" at bounding box center [532, 256] width 20 height 7
click at [546, 317] on icon at bounding box center [548, 315] width 6 height 6
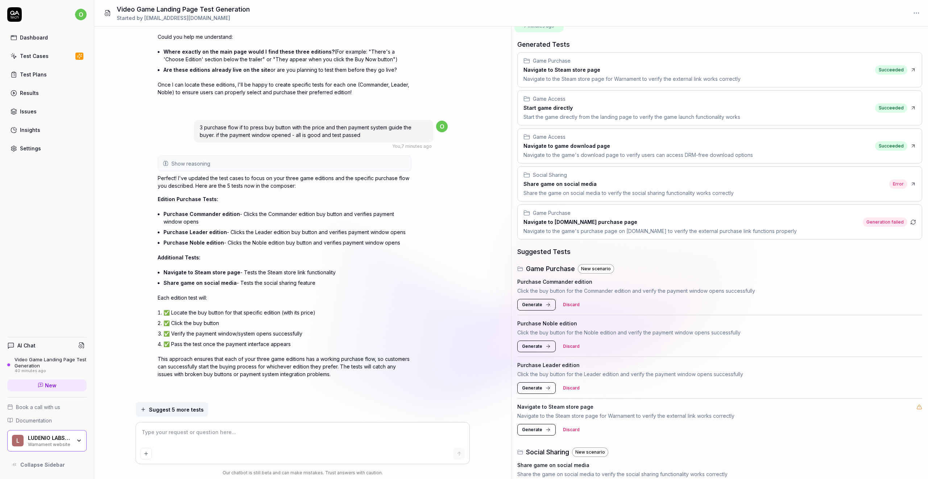
scroll to position [41, 0]
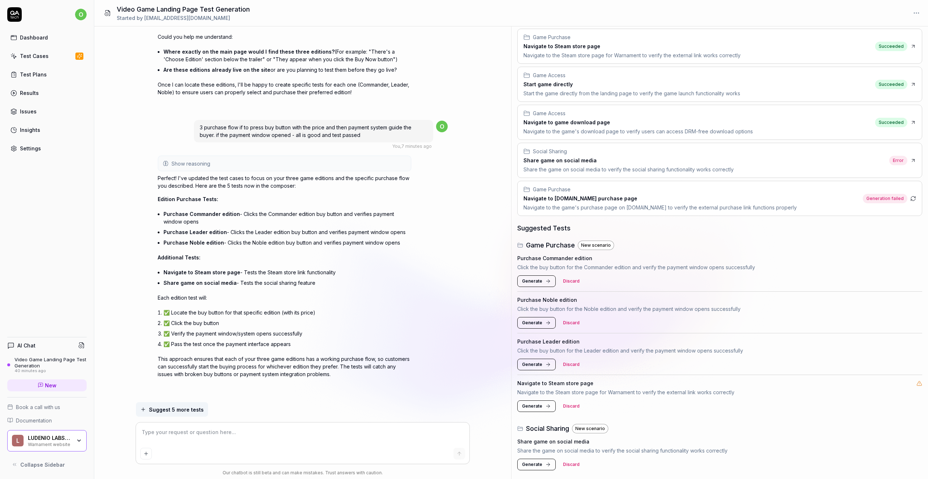
click at [537, 281] on span "Generate" at bounding box center [532, 281] width 20 height 7
click at [543, 322] on button "Generate" at bounding box center [536, 323] width 38 height 12
click at [547, 367] on icon at bounding box center [548, 365] width 6 height 6
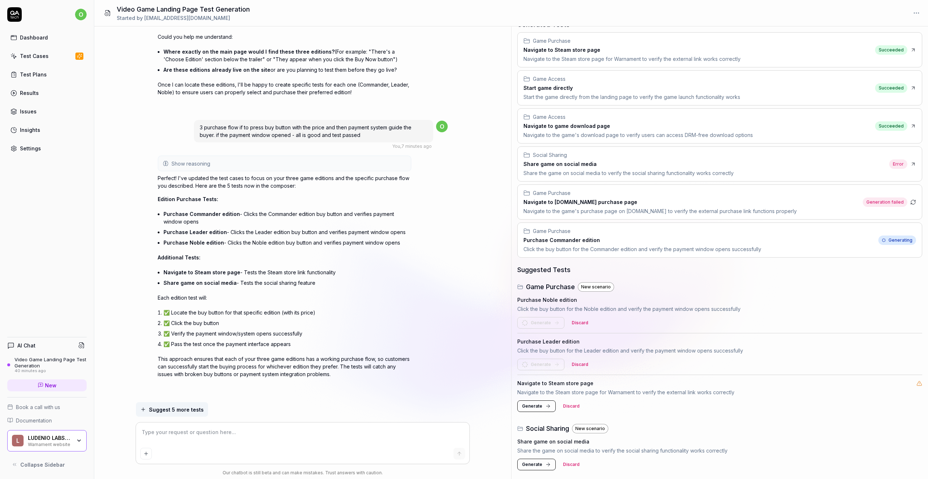
click at [546, 405] on icon at bounding box center [548, 406] width 6 height 6
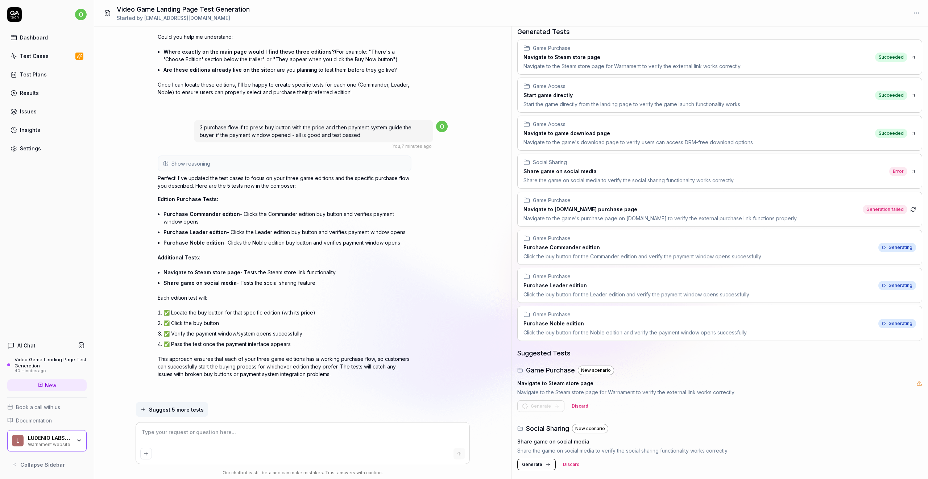
scroll to position [30, 0]
click at [545, 466] on icon at bounding box center [548, 465] width 6 height 6
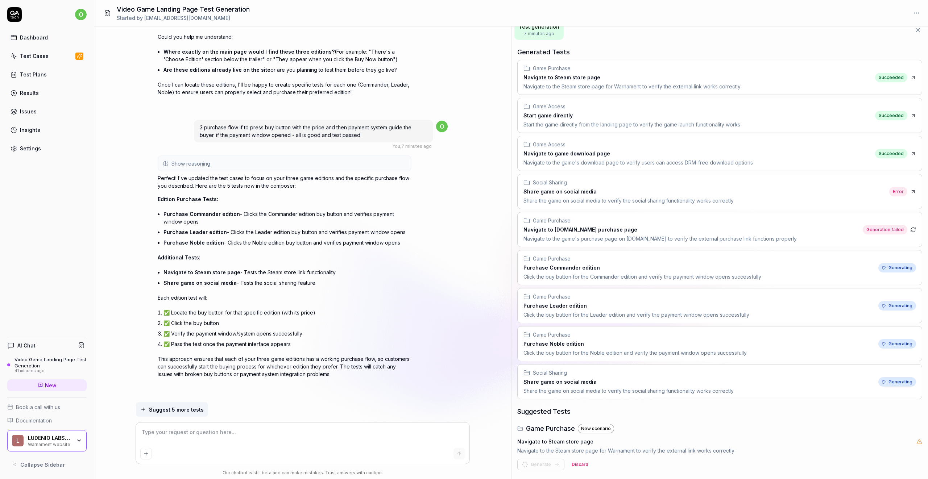
scroll to position [9, 0]
click at [44, 55] on div "Test Cases" at bounding box center [34, 56] width 29 height 8
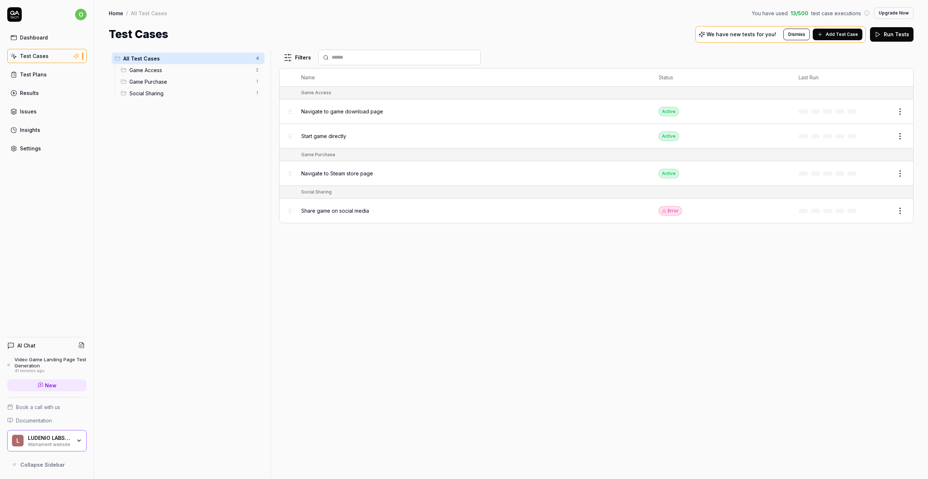
click at [40, 57] on div "Test Cases" at bounding box center [34, 56] width 29 height 8
click at [37, 360] on div "Video Game Landing Page Test Generation" at bounding box center [50, 363] width 72 height 12
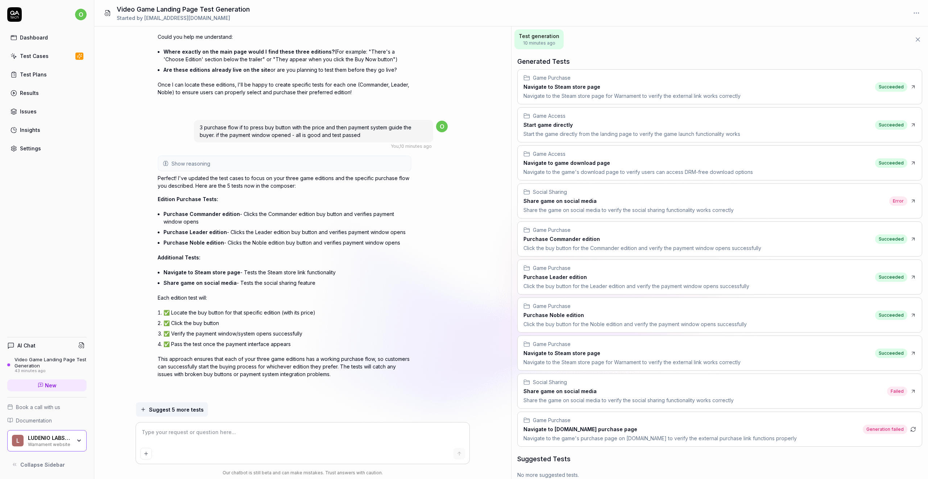
scroll to position [807, 0]
type textarea "*"
click at [51, 56] on link "Test Cases" at bounding box center [46, 56] width 79 height 14
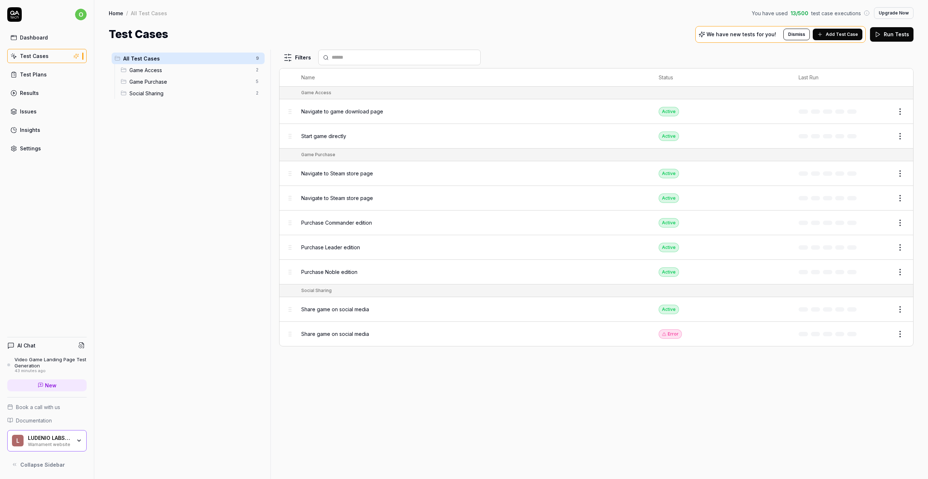
click at [884, 32] on button "Run Tests" at bounding box center [891, 34] width 43 height 14
click at [434, 38] on div "Test Cases We have new tests for you! Dismiss Add Test Case Run Tests" at bounding box center [511, 34] width 805 height 16
